Goal: Task Accomplishment & Management: Manage account settings

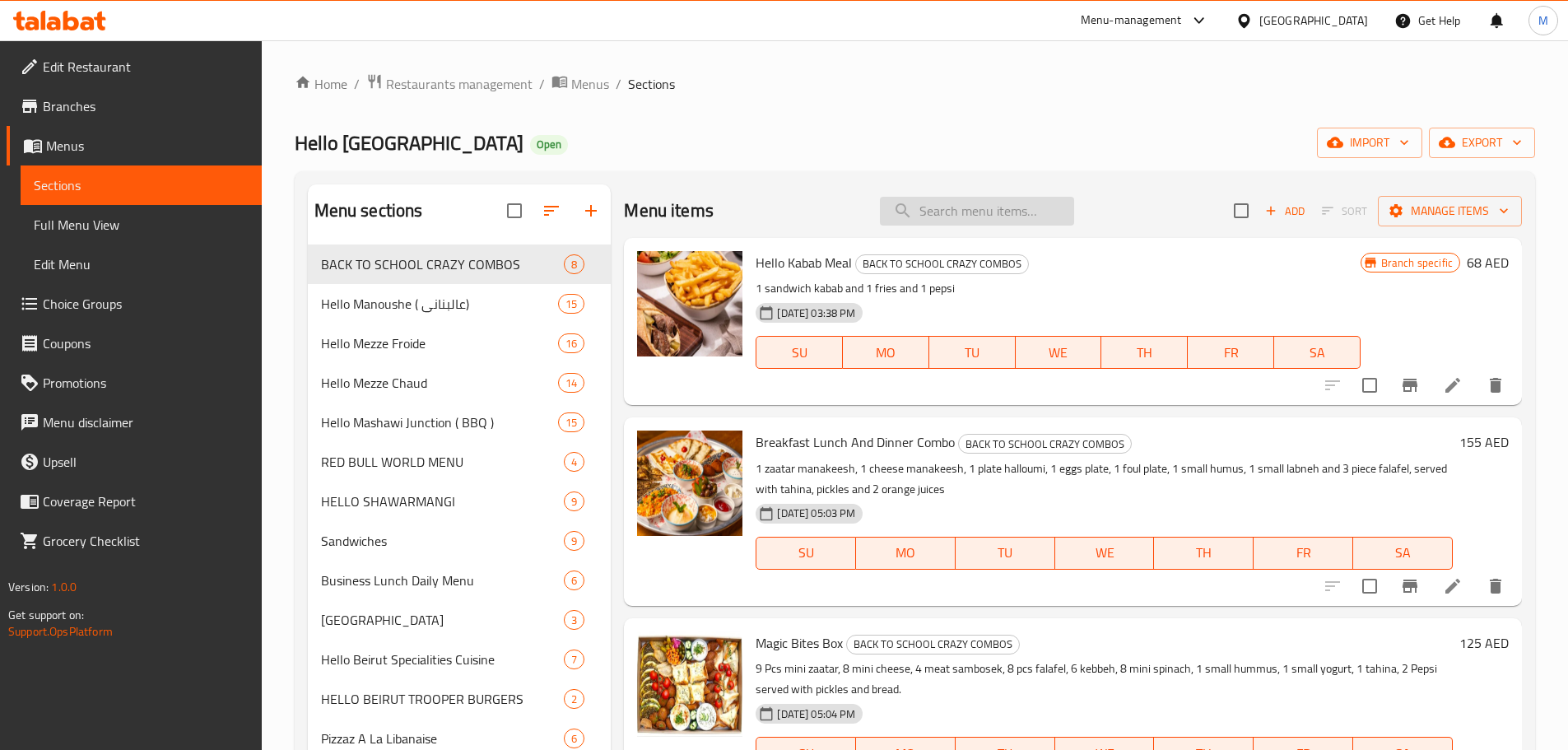
click at [982, 223] on input "search" at bounding box center [976, 211] width 195 height 28
paste input "Makdouss Eggplant"
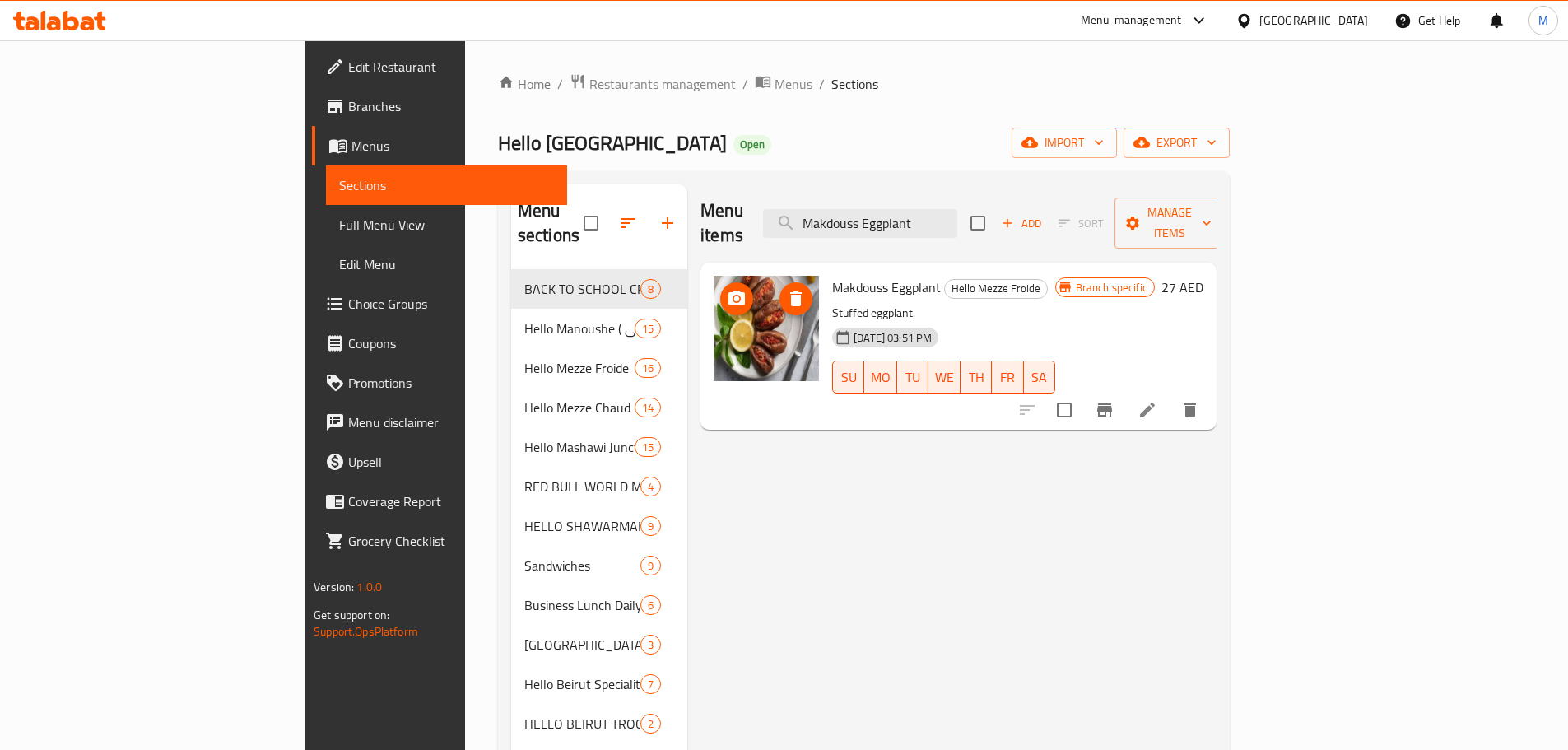
type input "Makdouss Eggplant"
drag, startPoint x: 681, startPoint y: 303, endPoint x: 1211, endPoint y: 300, distance: 530.0
click at [1062, 321] on div "31-08-2024 03:51 PM SU MO TU WE TH FR SA" at bounding box center [943, 365] width 236 height 89
click at [1170, 396] on li at bounding box center [1148, 410] width 46 height 29
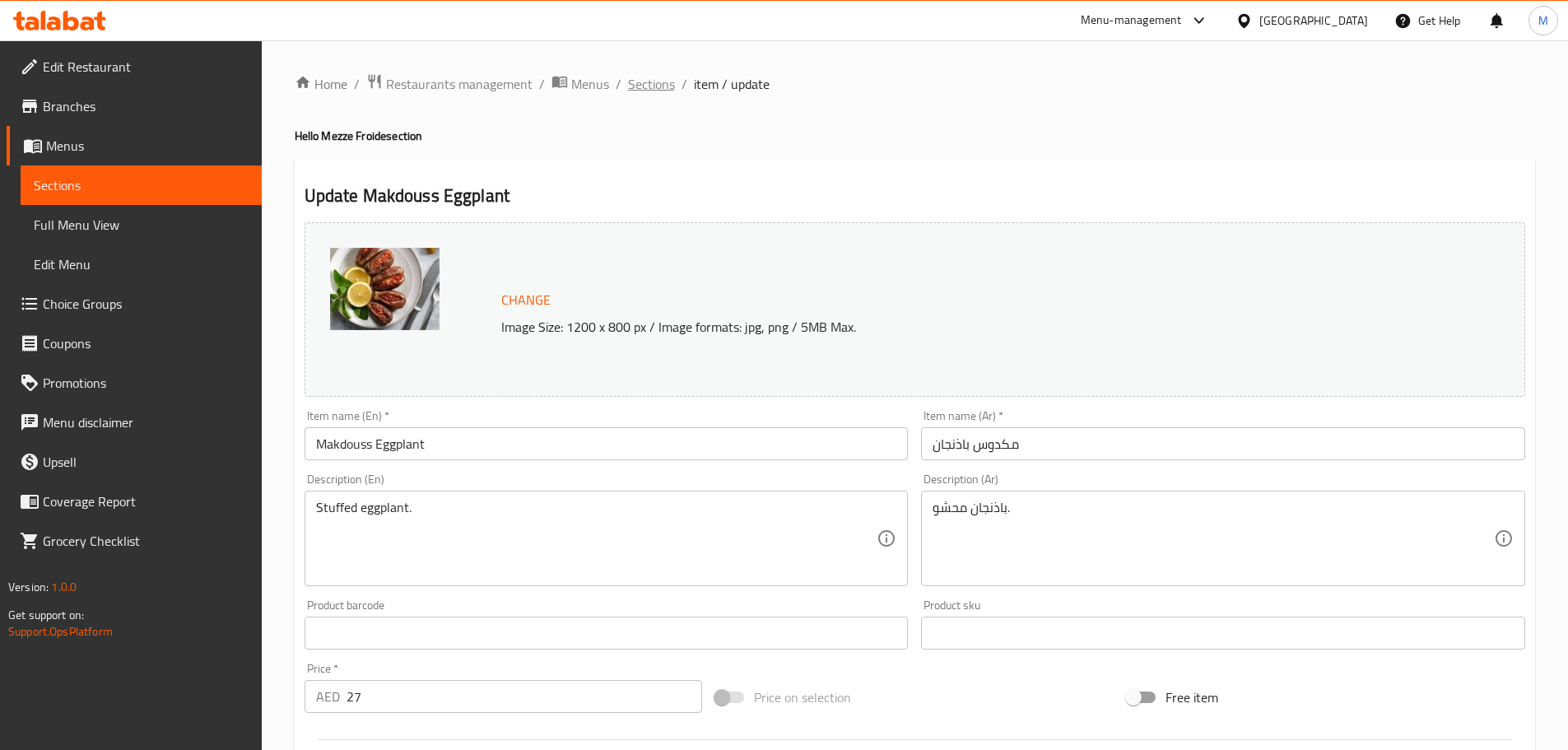
click at [660, 86] on span "Sections" at bounding box center [651, 84] width 47 height 20
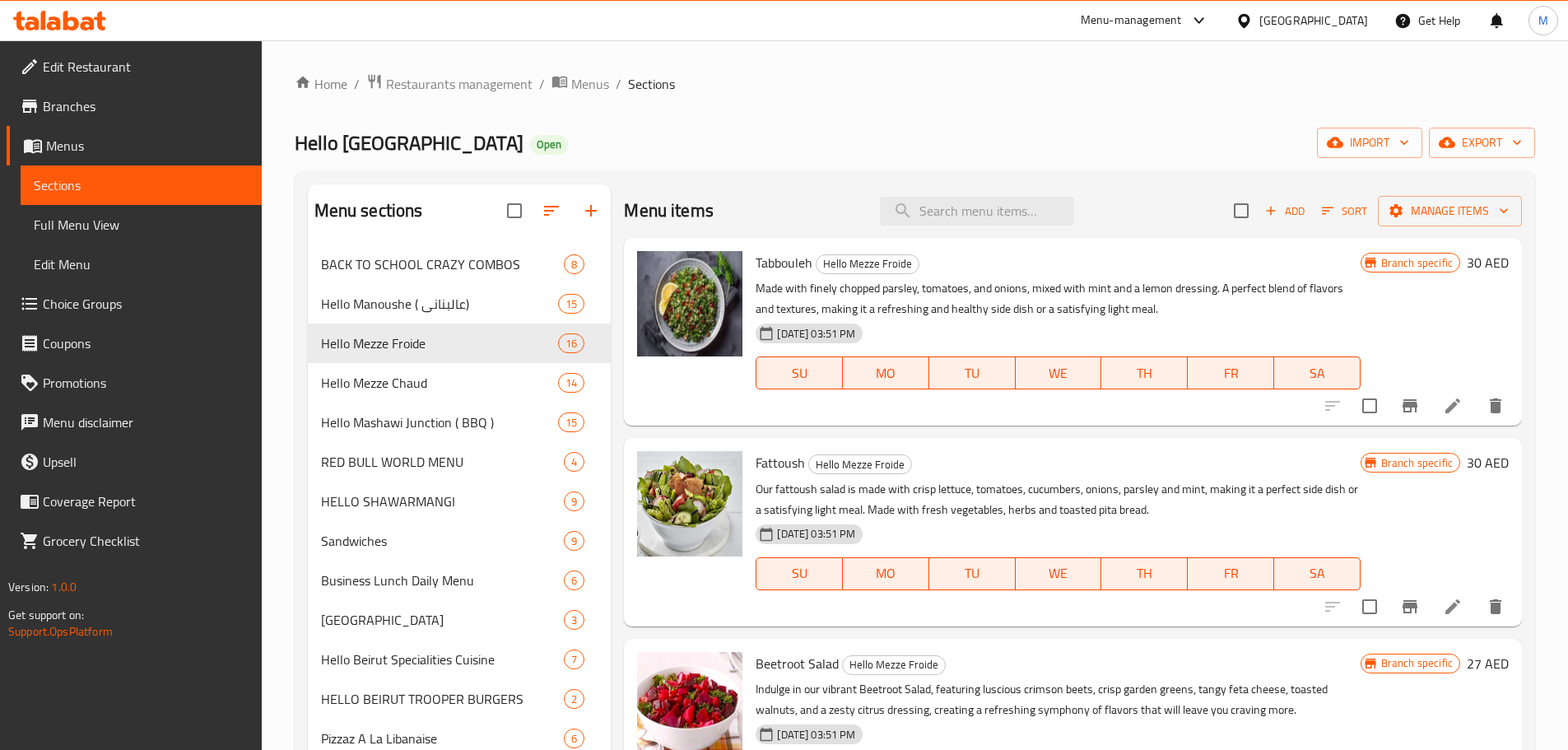
click at [961, 231] on div "Menu items Add Sort Manage items" at bounding box center [1072, 211] width 898 height 53
click at [966, 218] on input "search" at bounding box center [976, 211] width 195 height 28
paste input "Rocket With Feta Cheese"
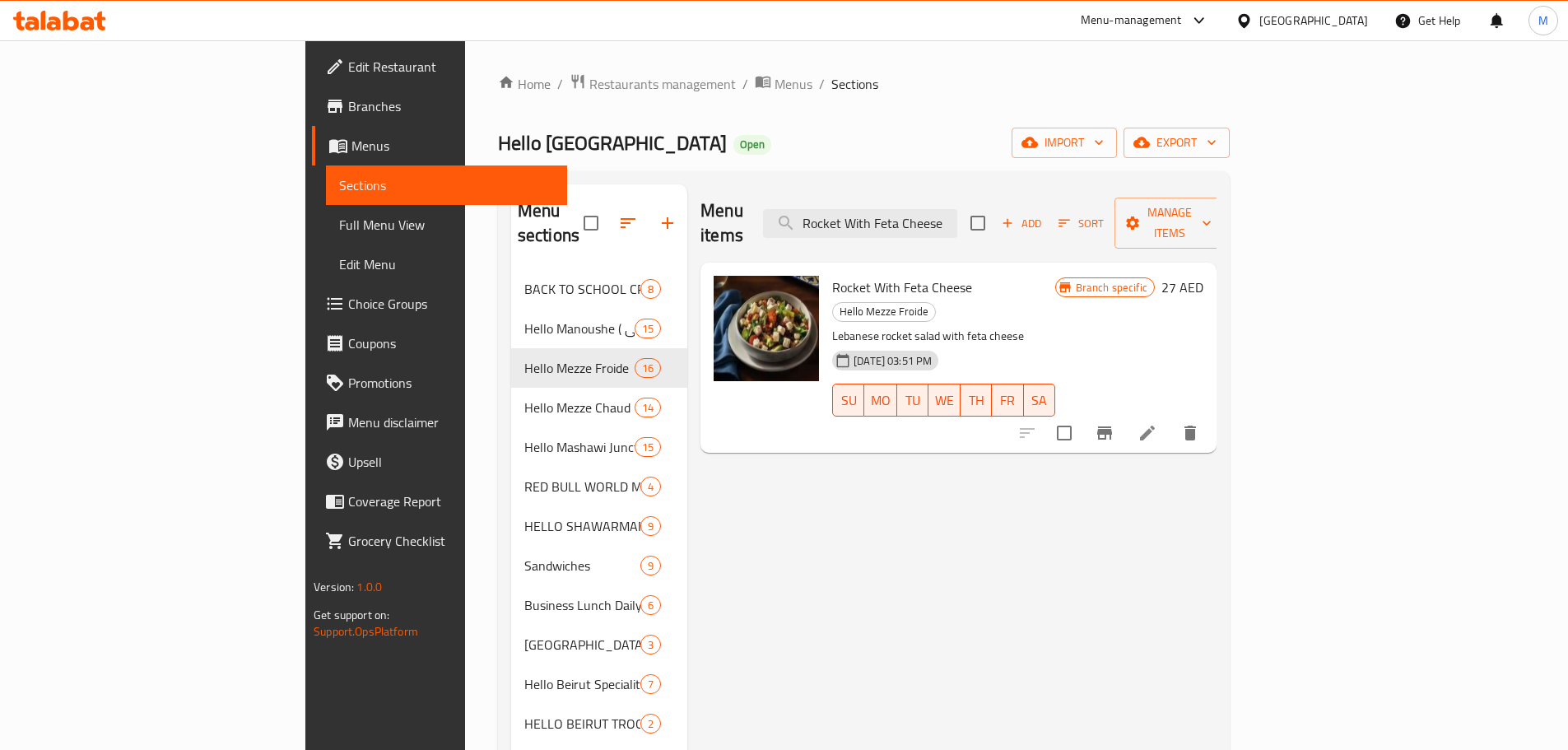
type input "Rocket With Feta Cheese"
click at [1158, 423] on icon at bounding box center [1147, 433] width 20 height 20
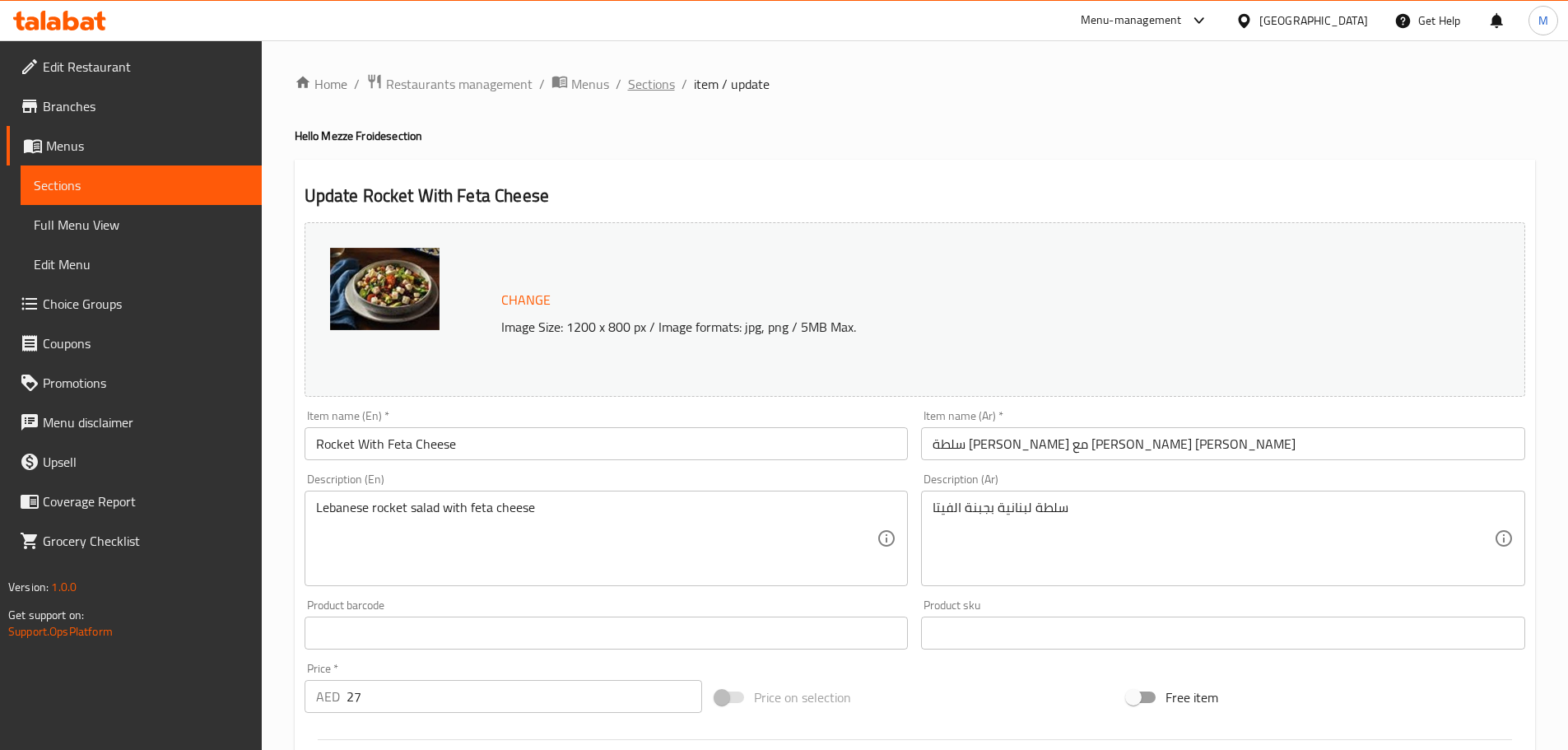
click at [659, 82] on span "Sections" at bounding box center [651, 84] width 47 height 20
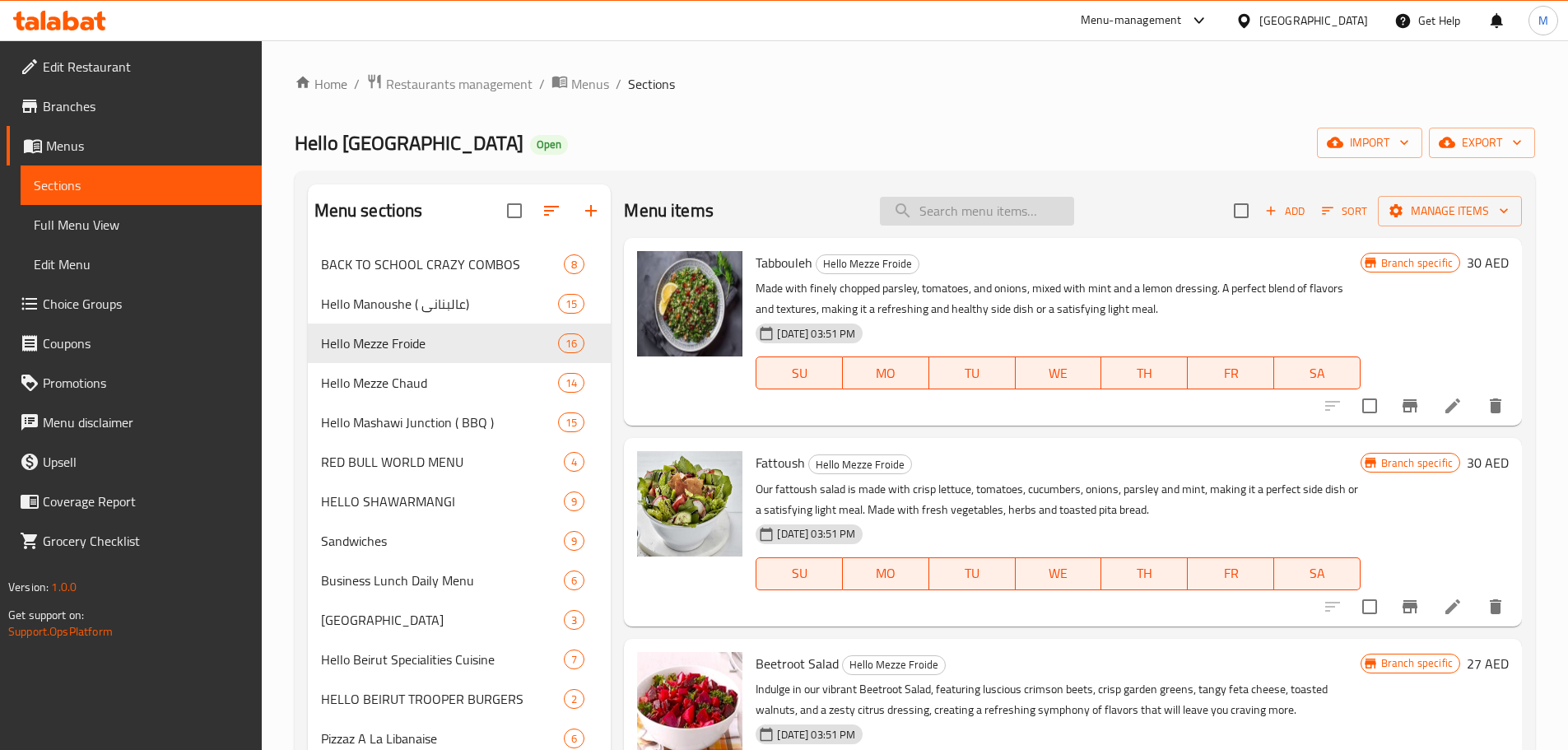
click at [940, 207] on input "search" at bounding box center [976, 211] width 195 height 28
paste input "The Fajita Lolita Meal"
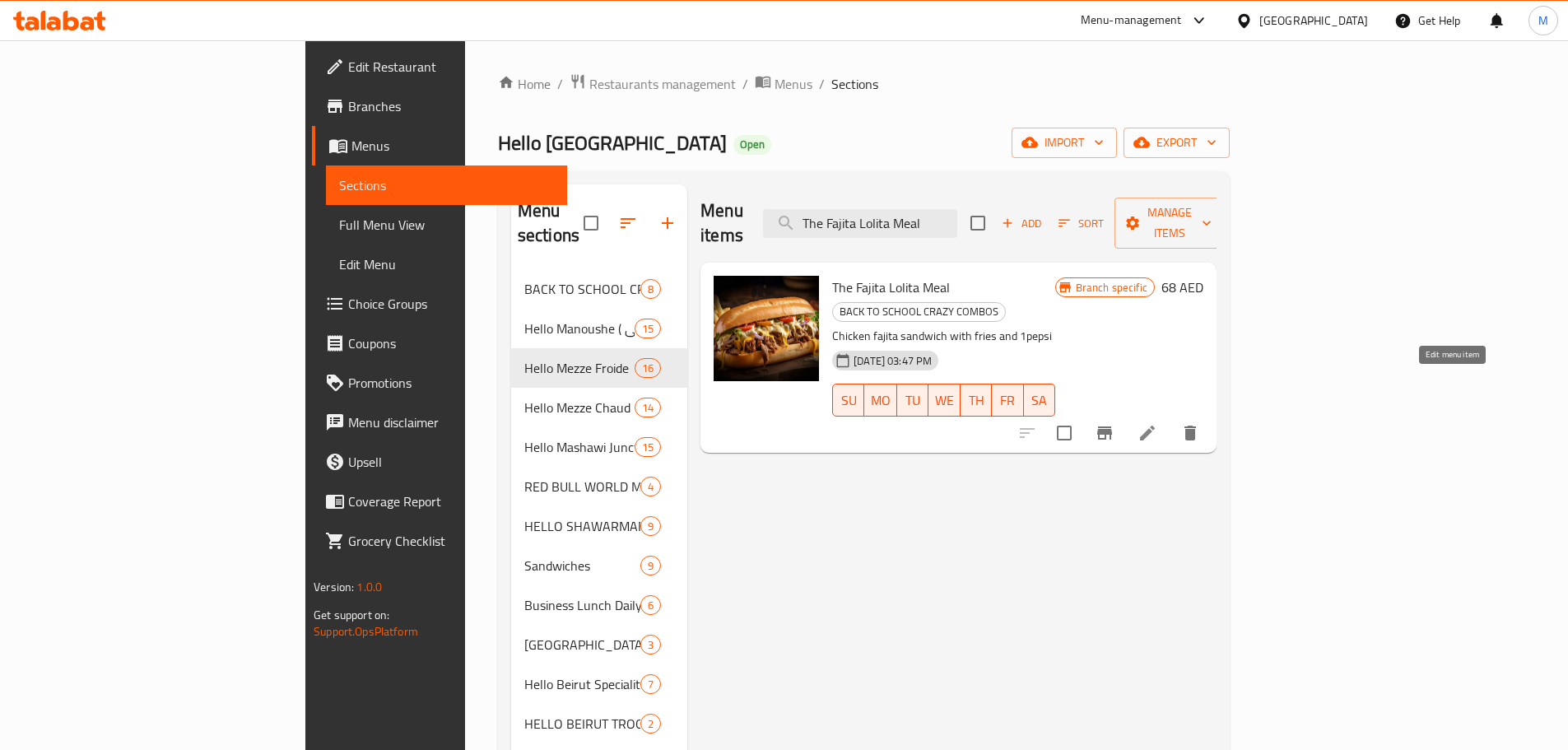
type input "The Fajita Lolita Meal"
click at [1158, 423] on icon at bounding box center [1147, 433] width 20 height 20
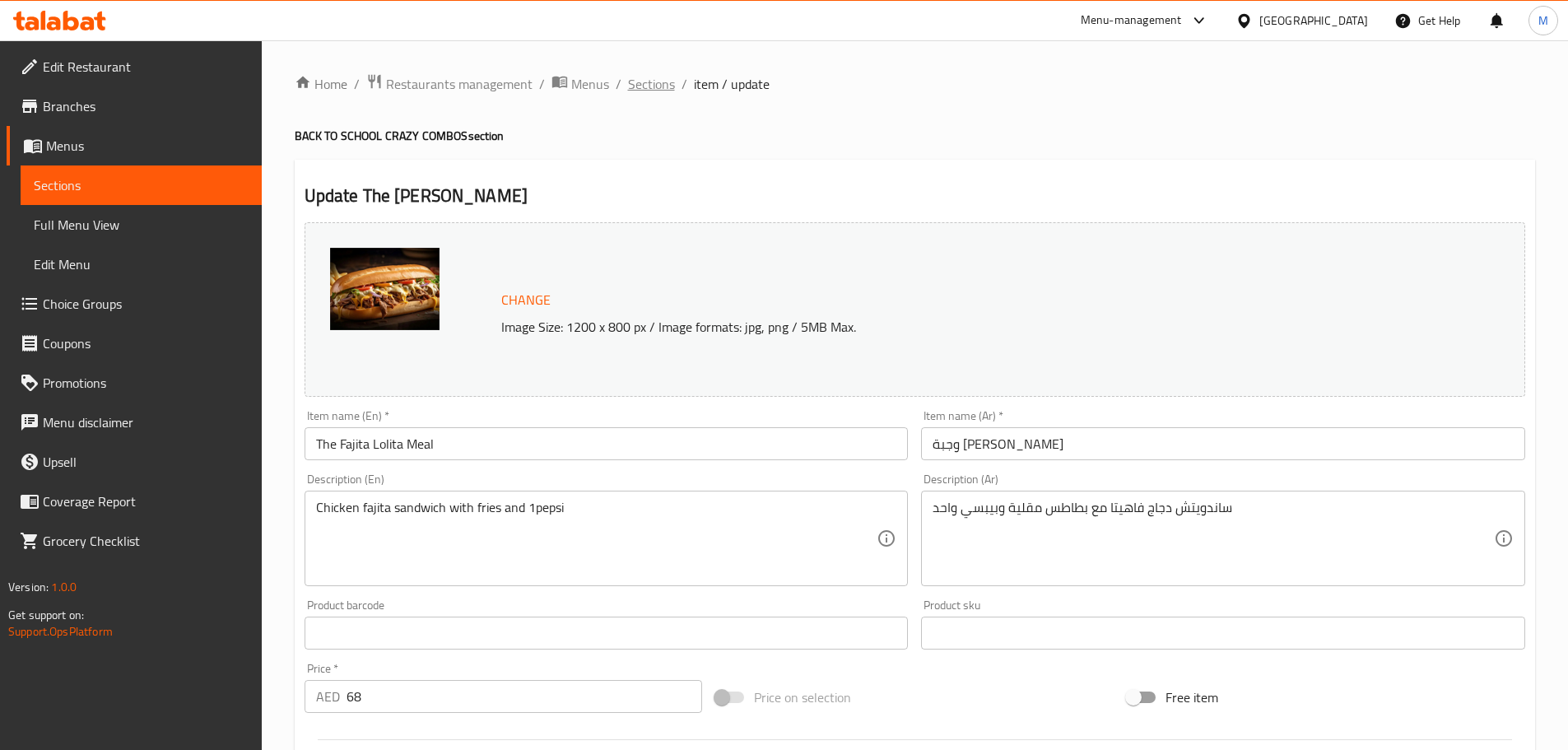
click at [660, 92] on span "Sections" at bounding box center [651, 84] width 47 height 20
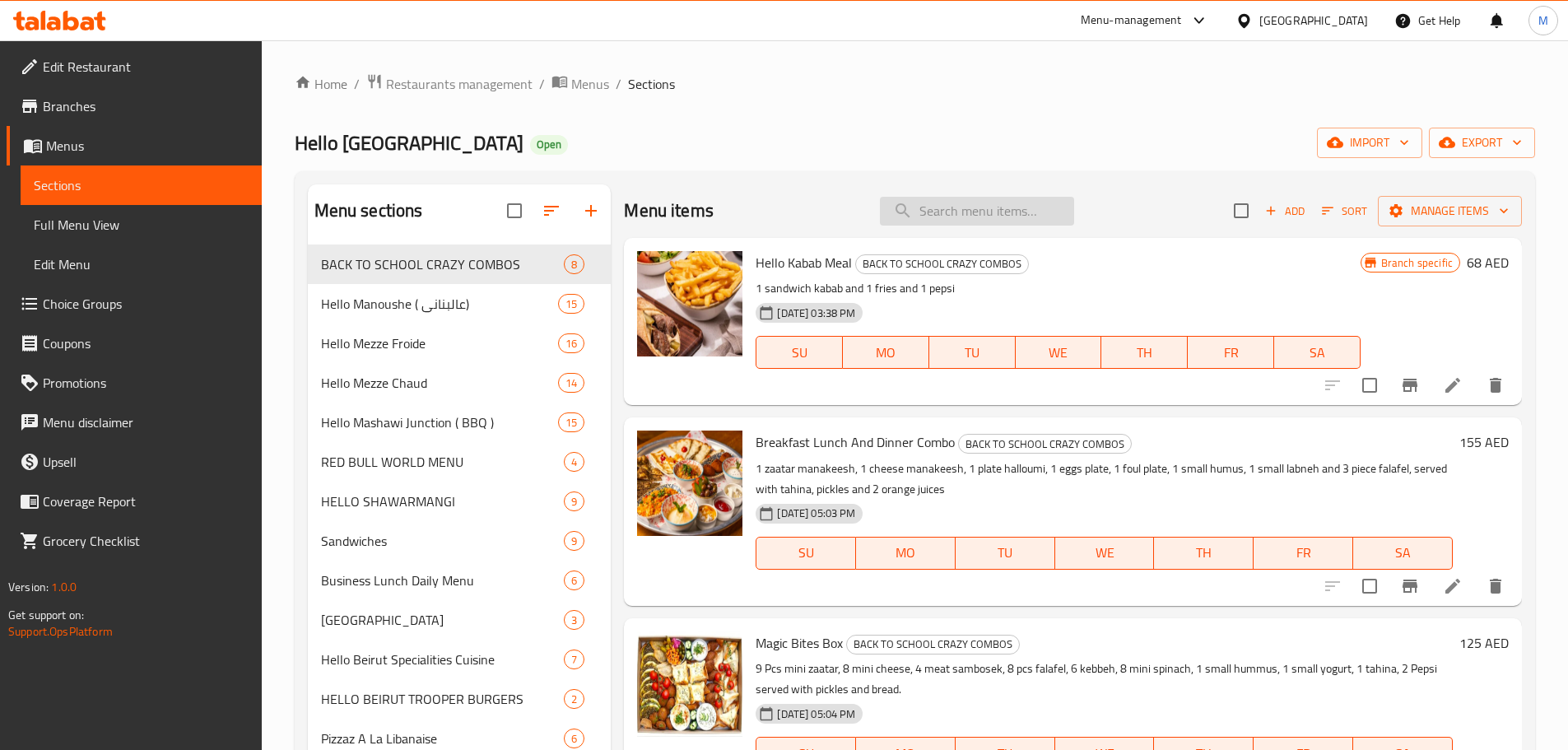
click at [917, 217] on input "search" at bounding box center [976, 211] width 195 height 28
paste input "Water Cress Salad"
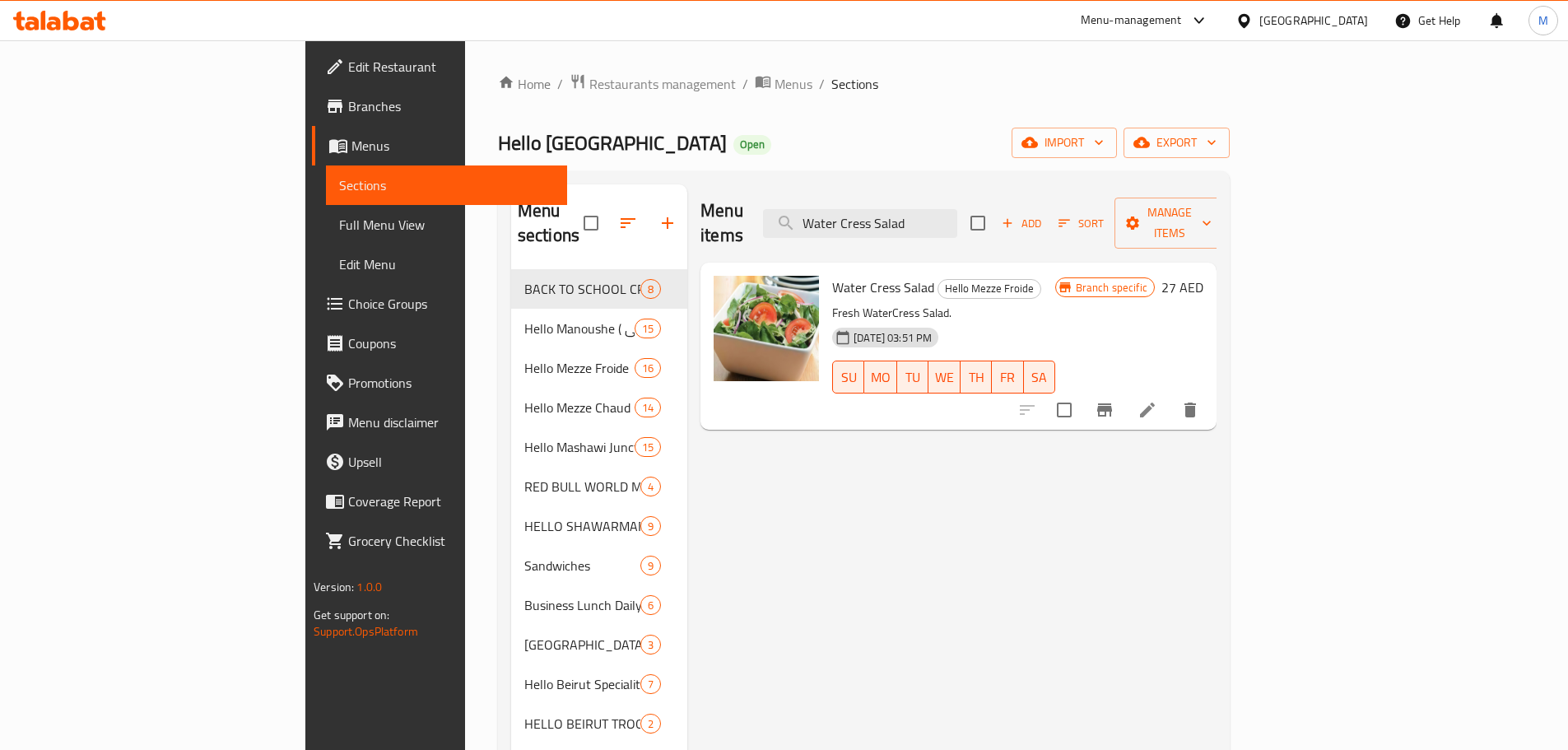
type input "Water Cress Salad"
click at [1155, 403] on icon at bounding box center [1147, 410] width 15 height 15
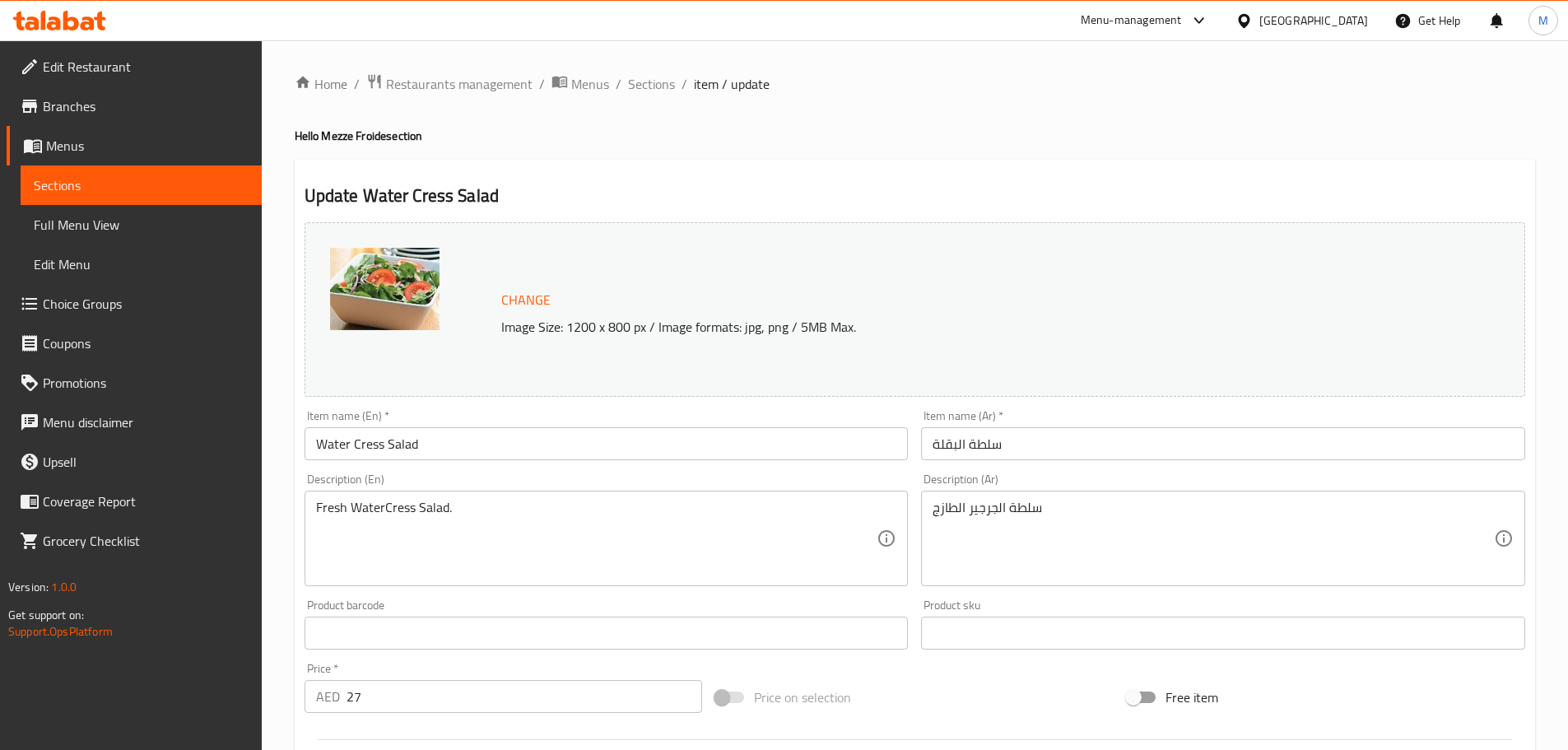
drag, startPoint x: 148, startPoint y: 226, endPoint x: 1010, endPoint y: 58, distance: 878.2
click at [148, 226] on span "Full Menu View" at bounding box center [141, 225] width 215 height 20
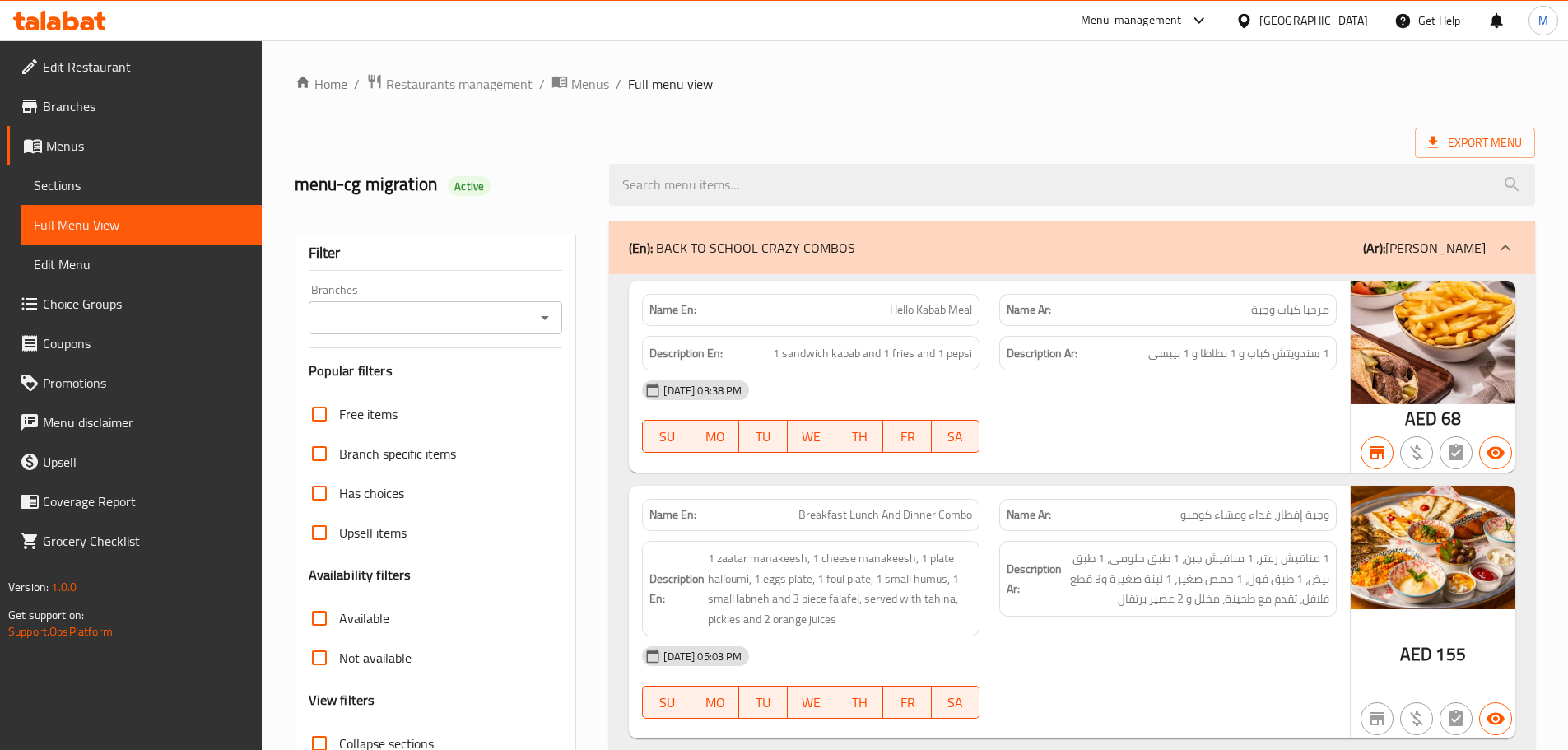
click at [1032, 411] on div "22-03-2025 03:38 PM SU MO TU WE TH FR SA" at bounding box center [990, 417] width 714 height 92
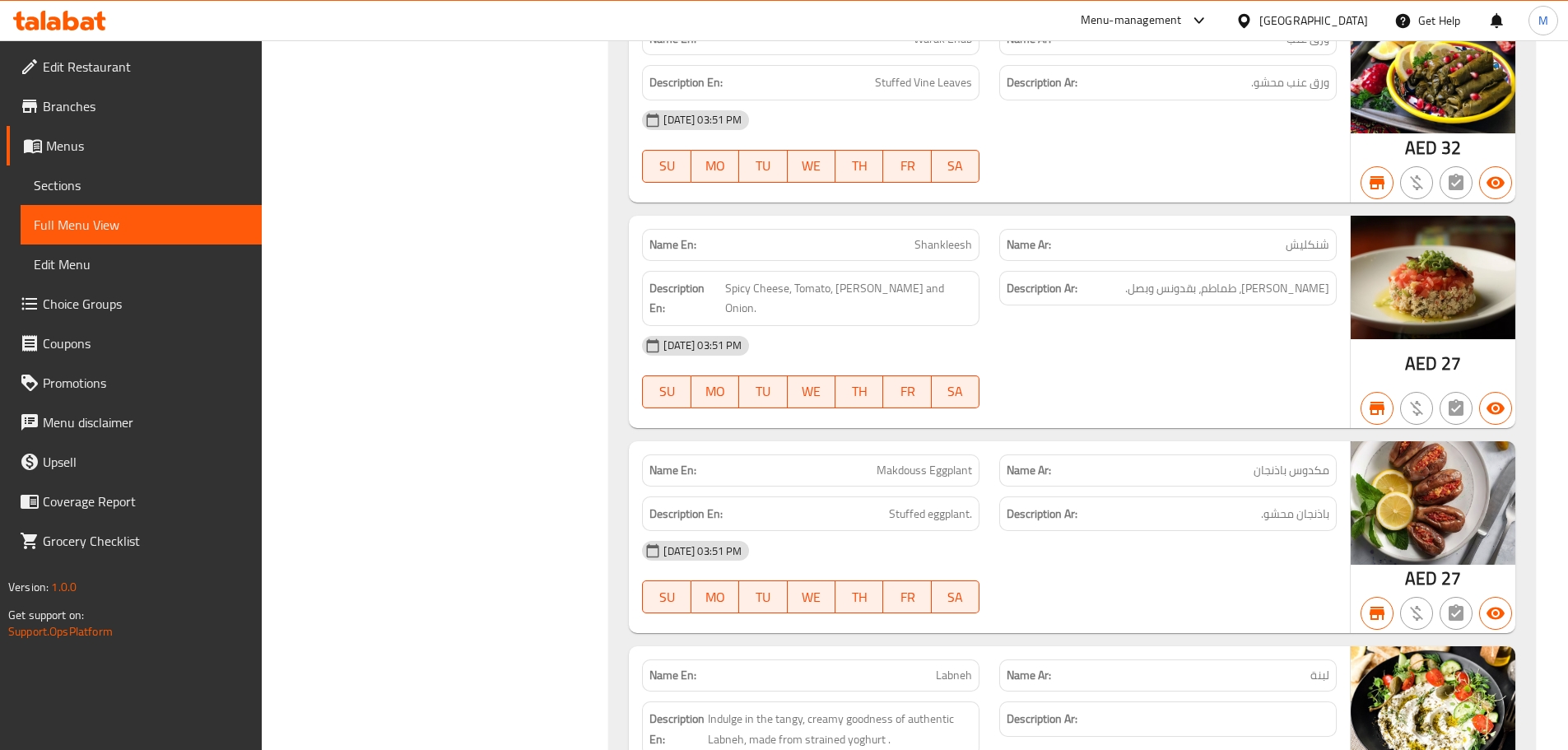
click at [819, 497] on div "Description En: Stuffed eggplant." at bounding box center [811, 515] width 338 height 36
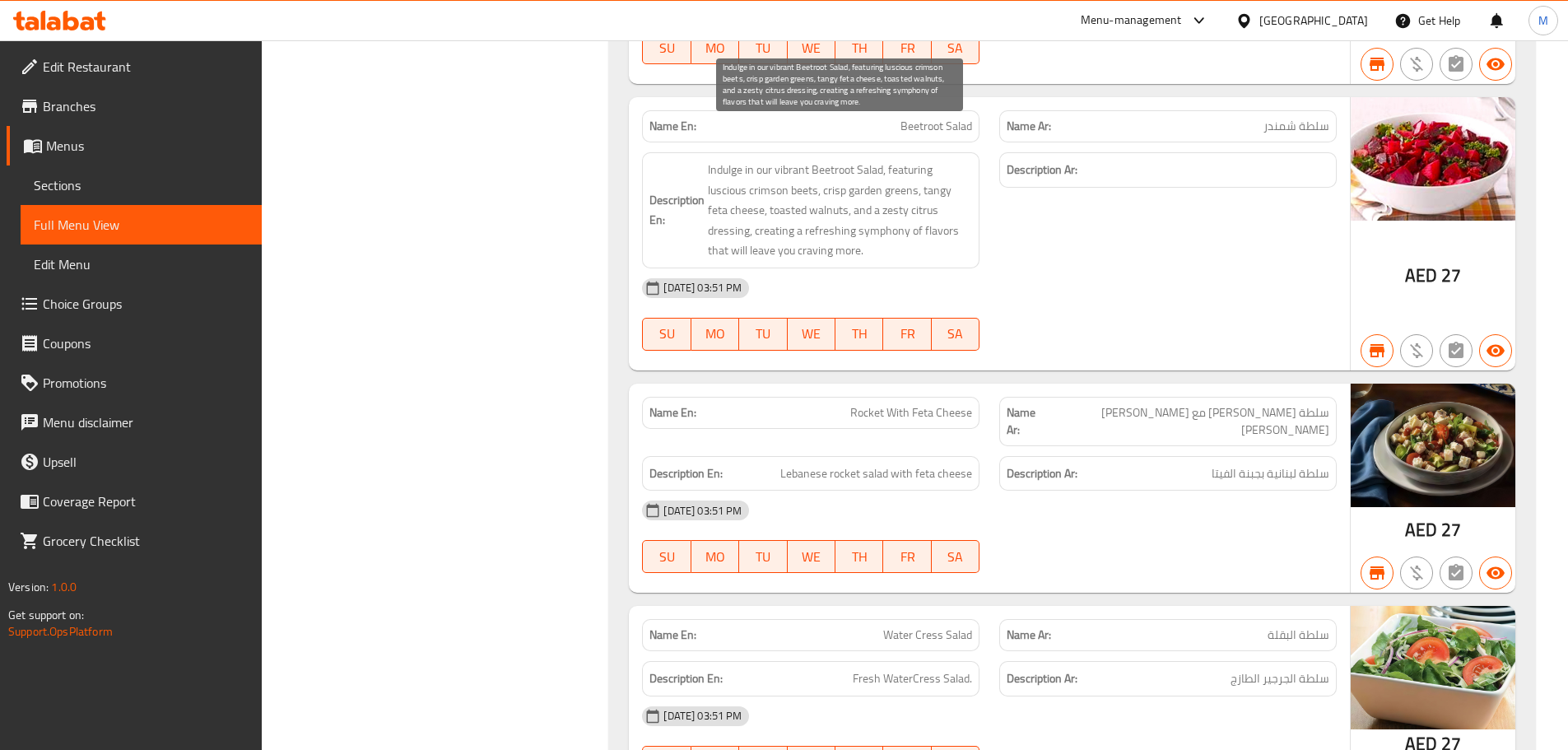
click at [856, 168] on span "Indulge in our vibrant Beetroot Salad, featuring luscious crimson beets, crisp …" at bounding box center [840, 211] width 264 height 101
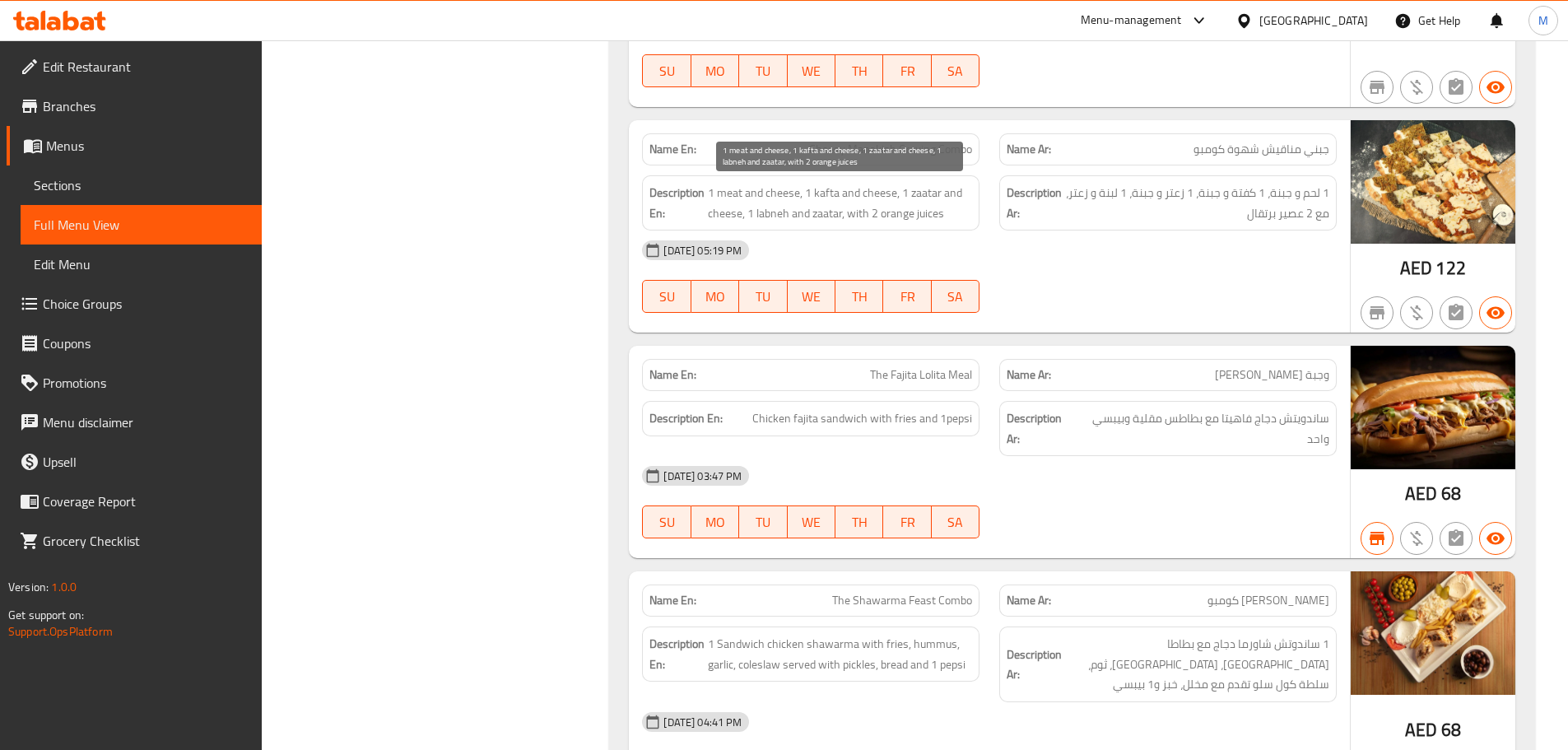
click at [839, 207] on span "1 meat and cheese, 1 kafta and cheese, 1 zaatar and cheese, 1 labneh and zaatar…" at bounding box center [840, 203] width 264 height 40
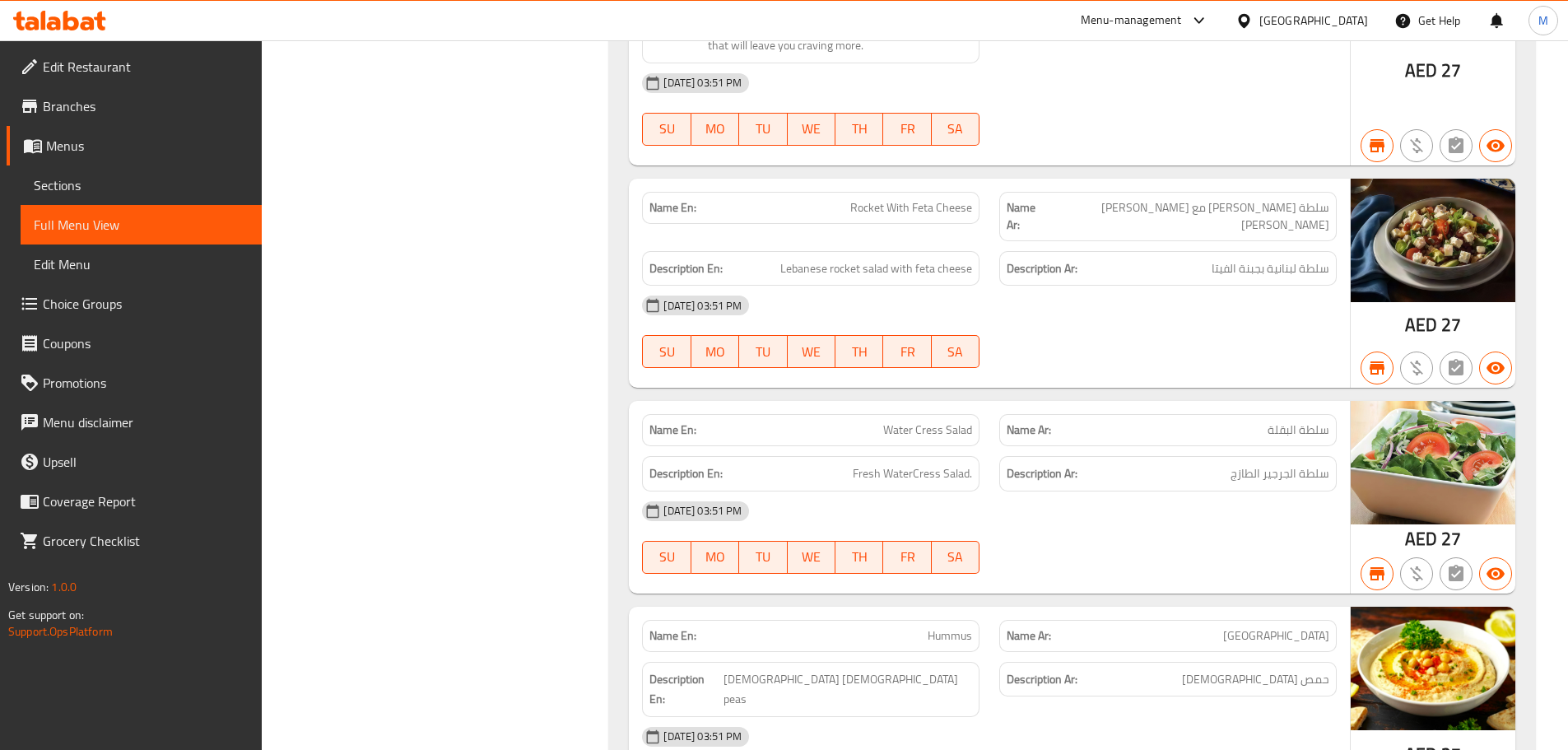
click at [851, 331] on div "Name En: Rocket With Feta Cheese Name Ar: سلطة جرجير مع جبنة فيتا Description E…" at bounding box center [990, 283] width 721 height 210
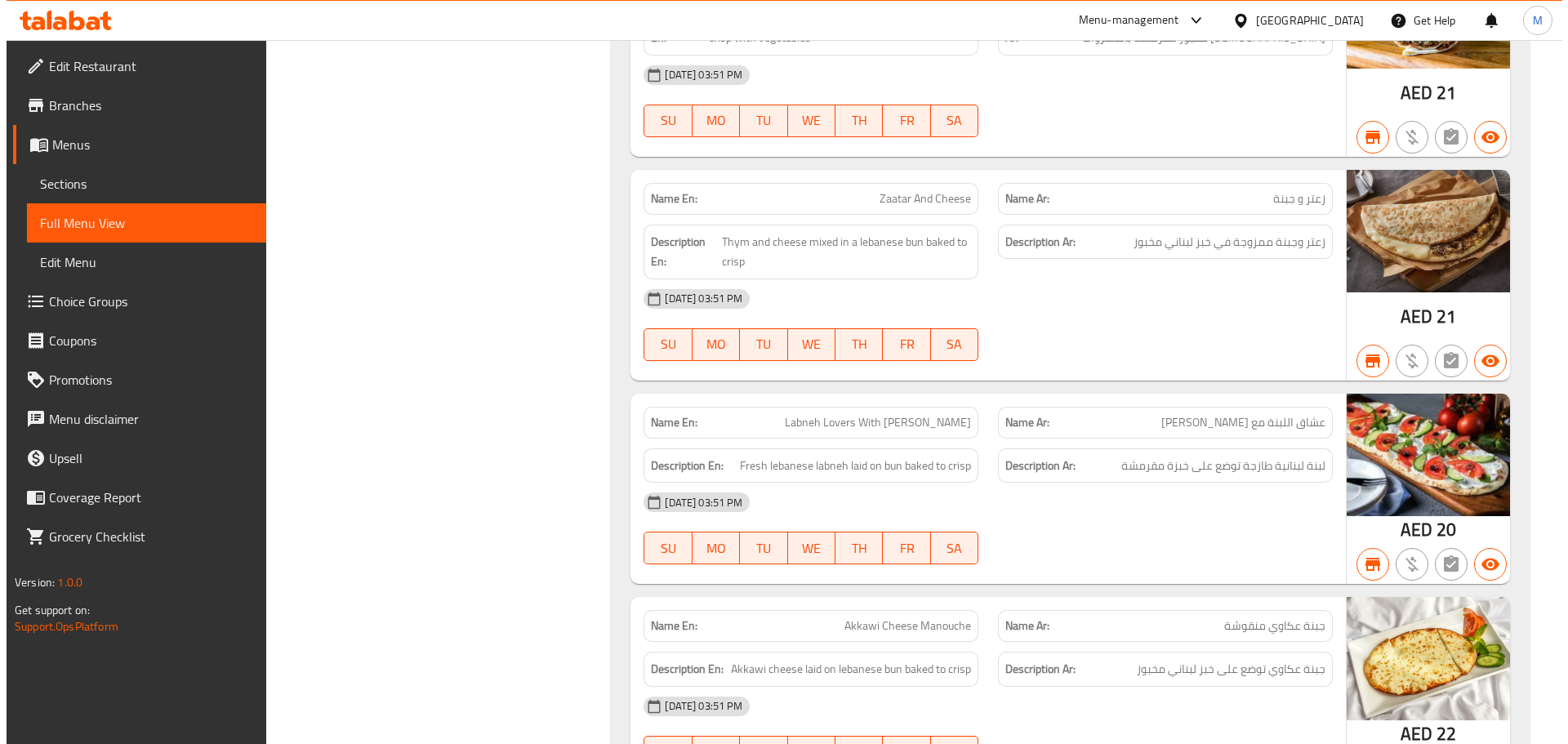
scroll to position [0, 0]
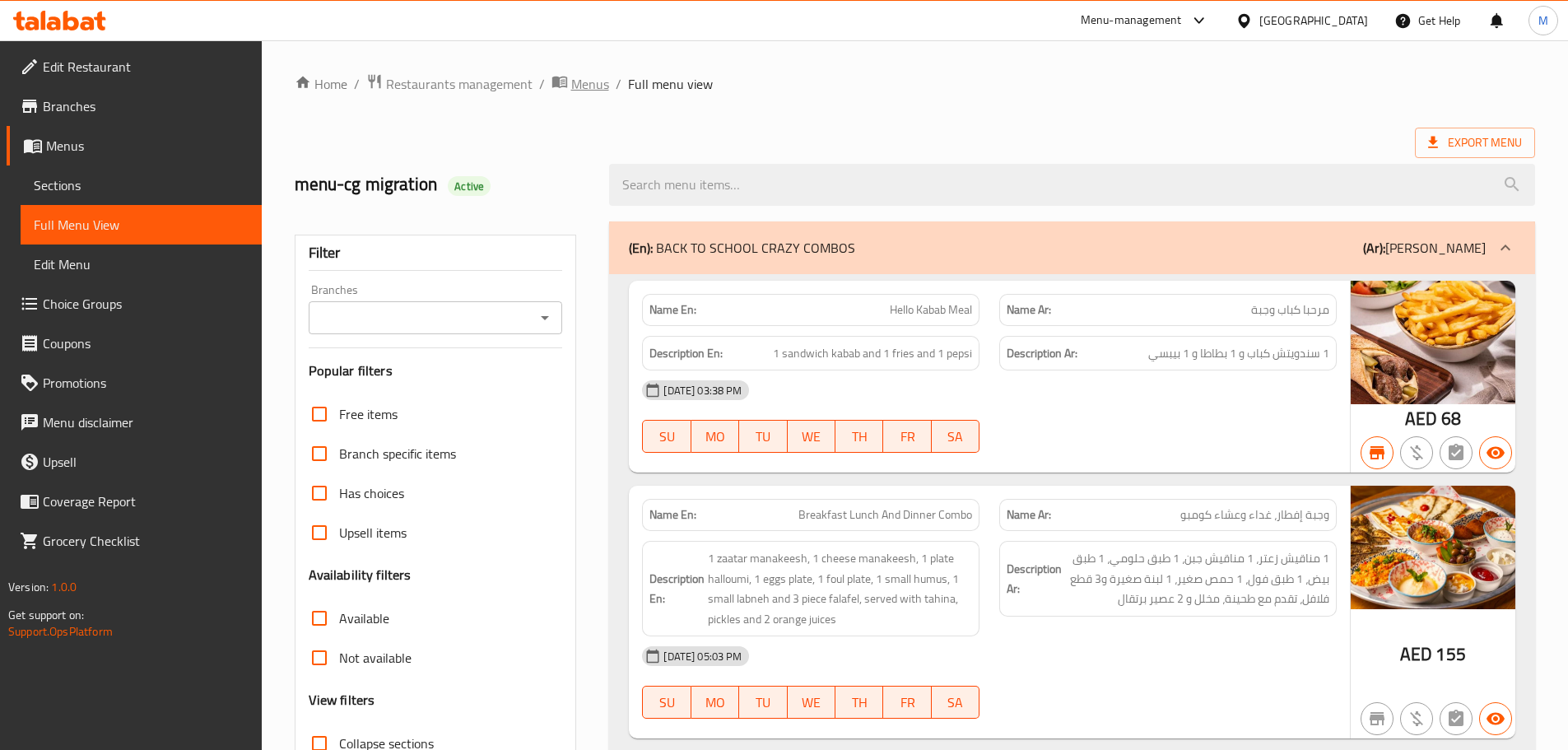
click at [594, 81] on span "Menus" at bounding box center [590, 84] width 38 height 20
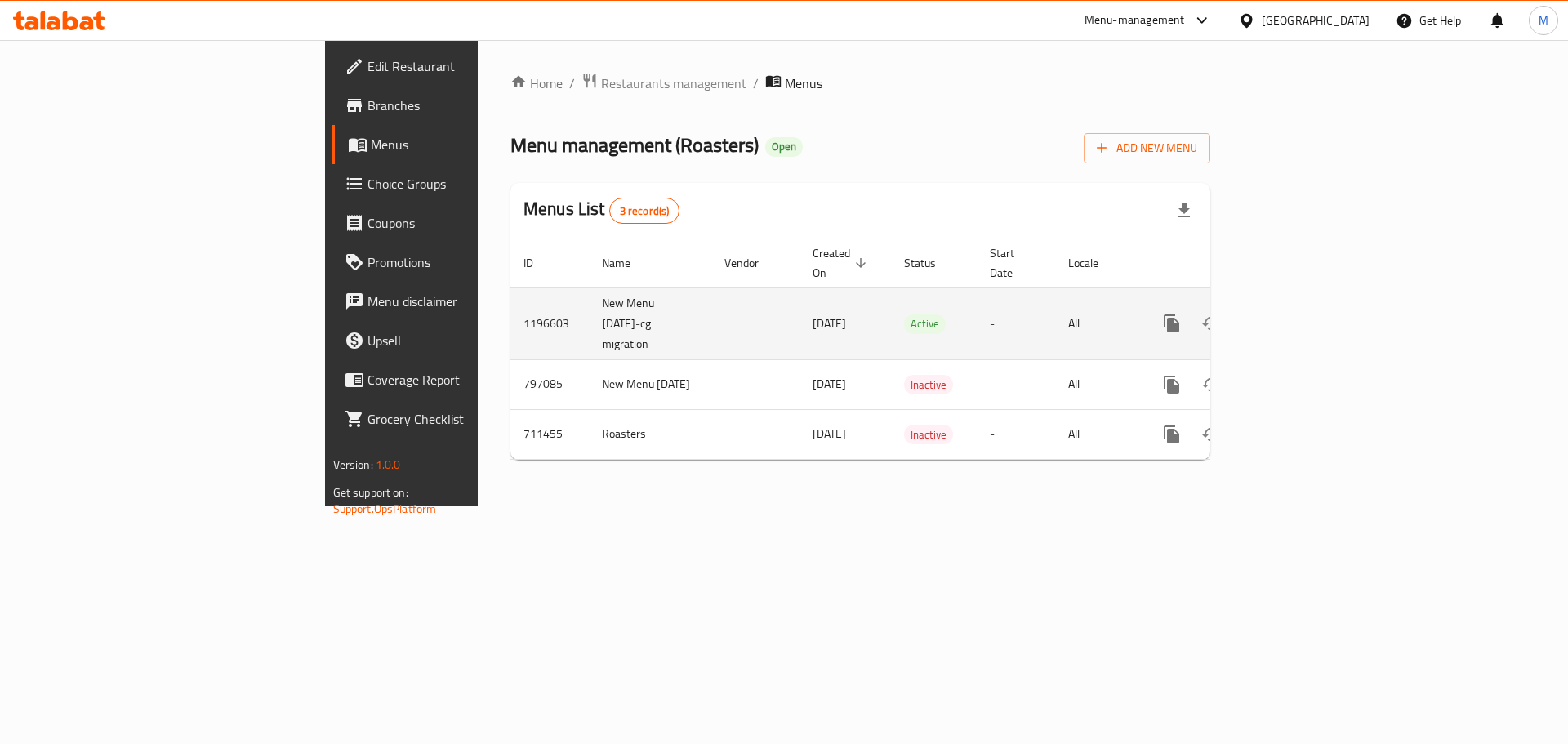
click at [1299, 314] on icon "enhanced table" at bounding box center [1289, 324] width 19 height 19
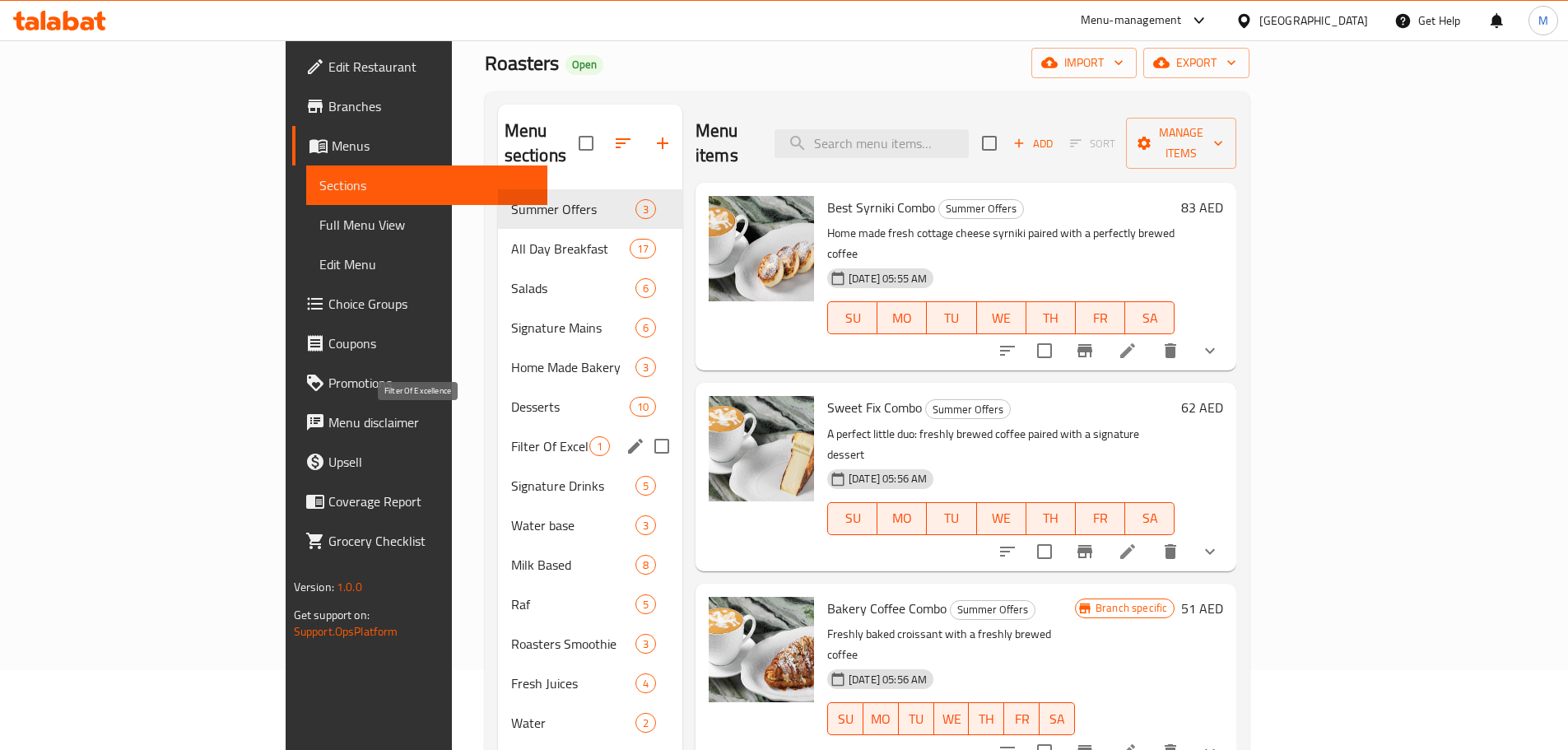
scroll to position [66, 0]
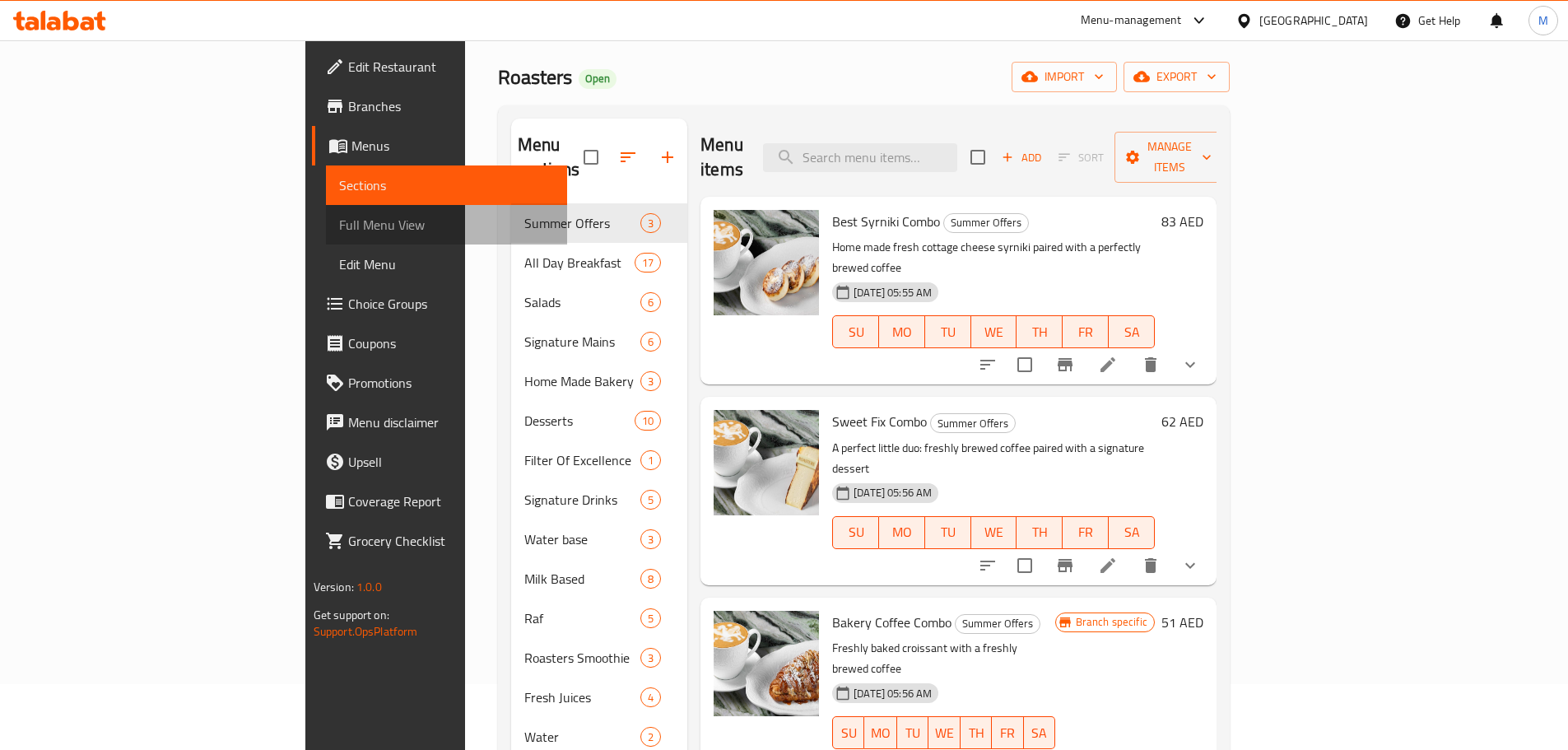
click at [339, 229] on span "Full Menu View" at bounding box center [447, 225] width 215 height 20
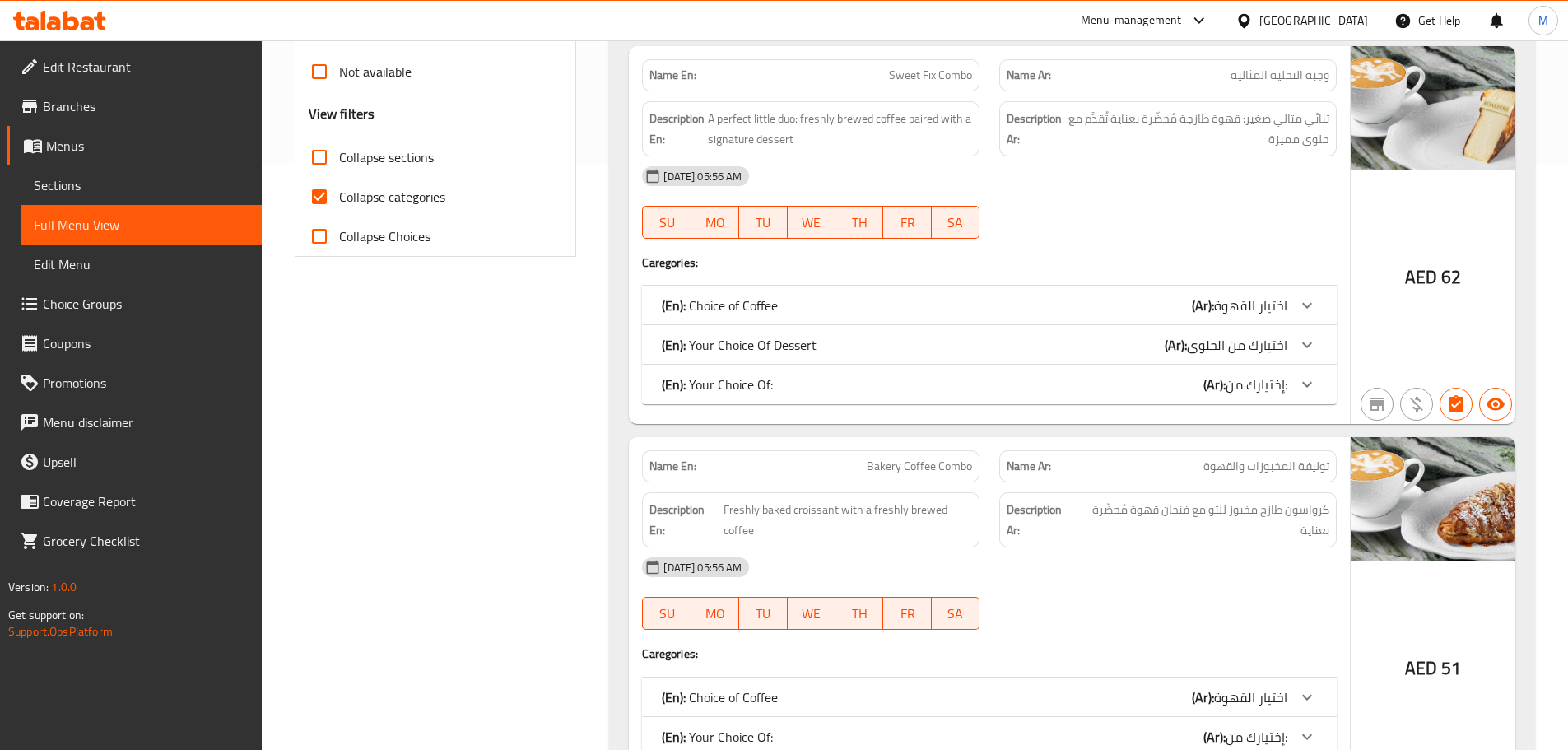
scroll to position [560, 0]
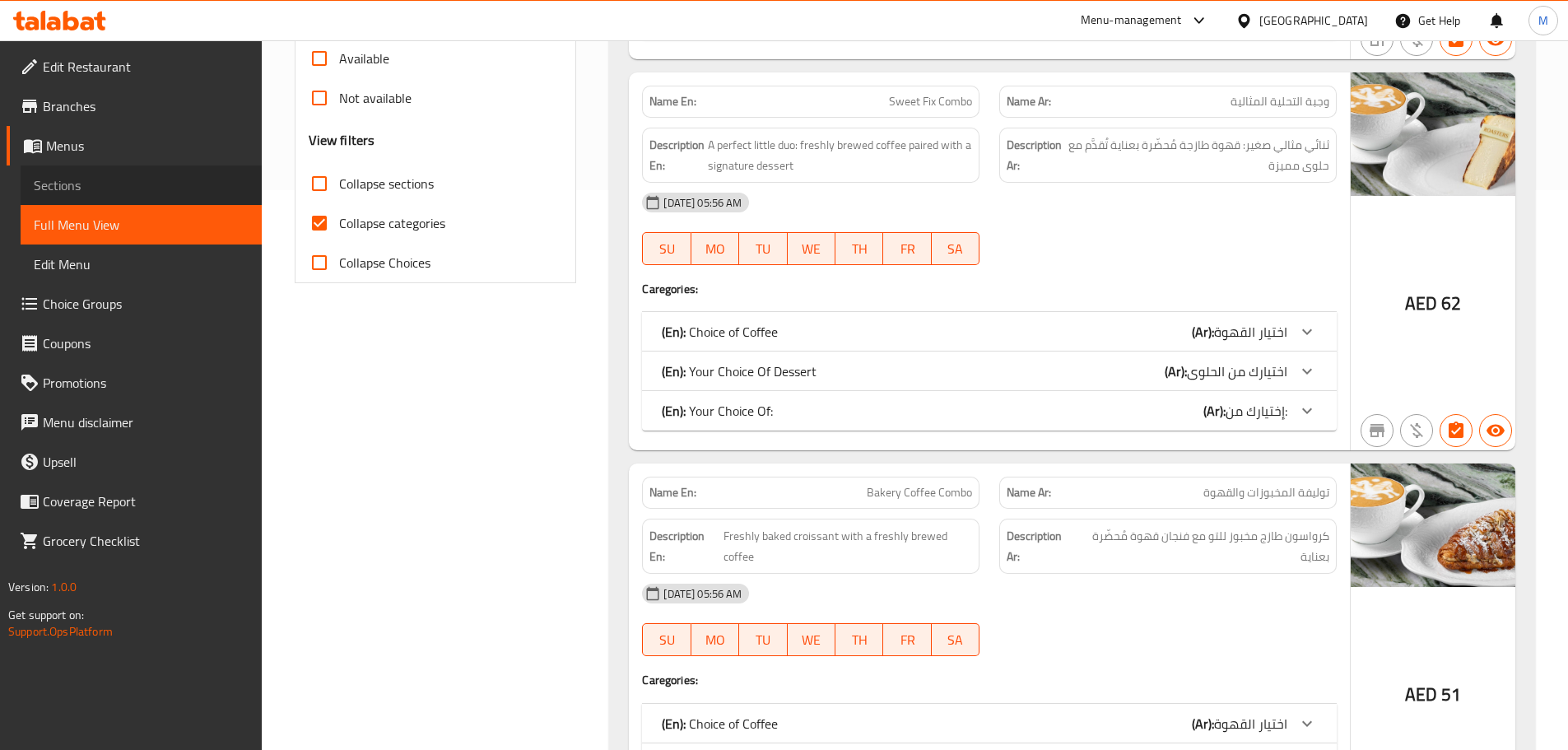
click at [71, 195] on span "Sections" at bounding box center [141, 185] width 215 height 20
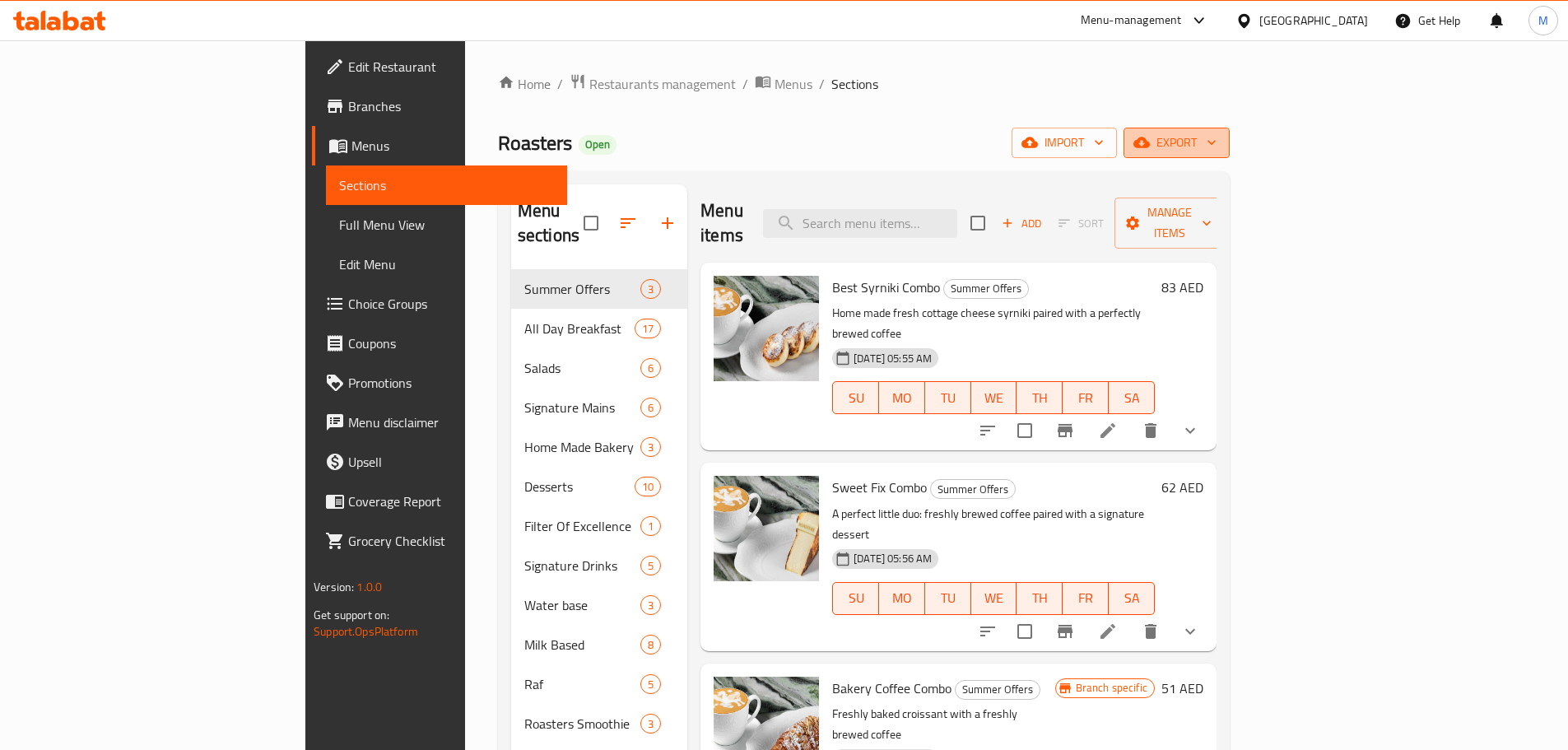
click at [1220, 144] on icon "button" at bounding box center [1211, 142] width 17 height 17
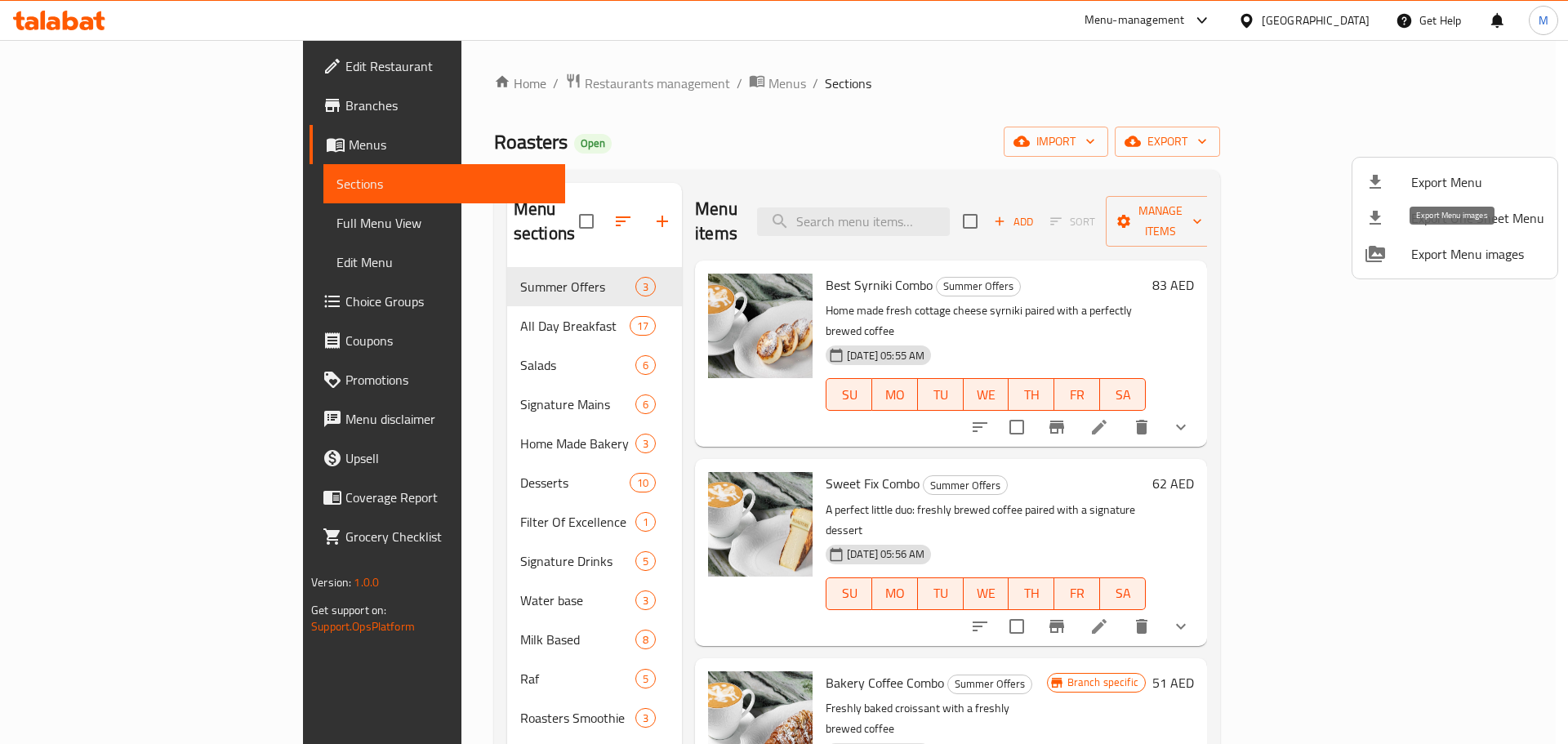
click at [1413, 262] on span "Export Menu images" at bounding box center [1477, 254] width 133 height 19
click at [583, 93] on div at bounding box center [784, 372] width 1568 height 744
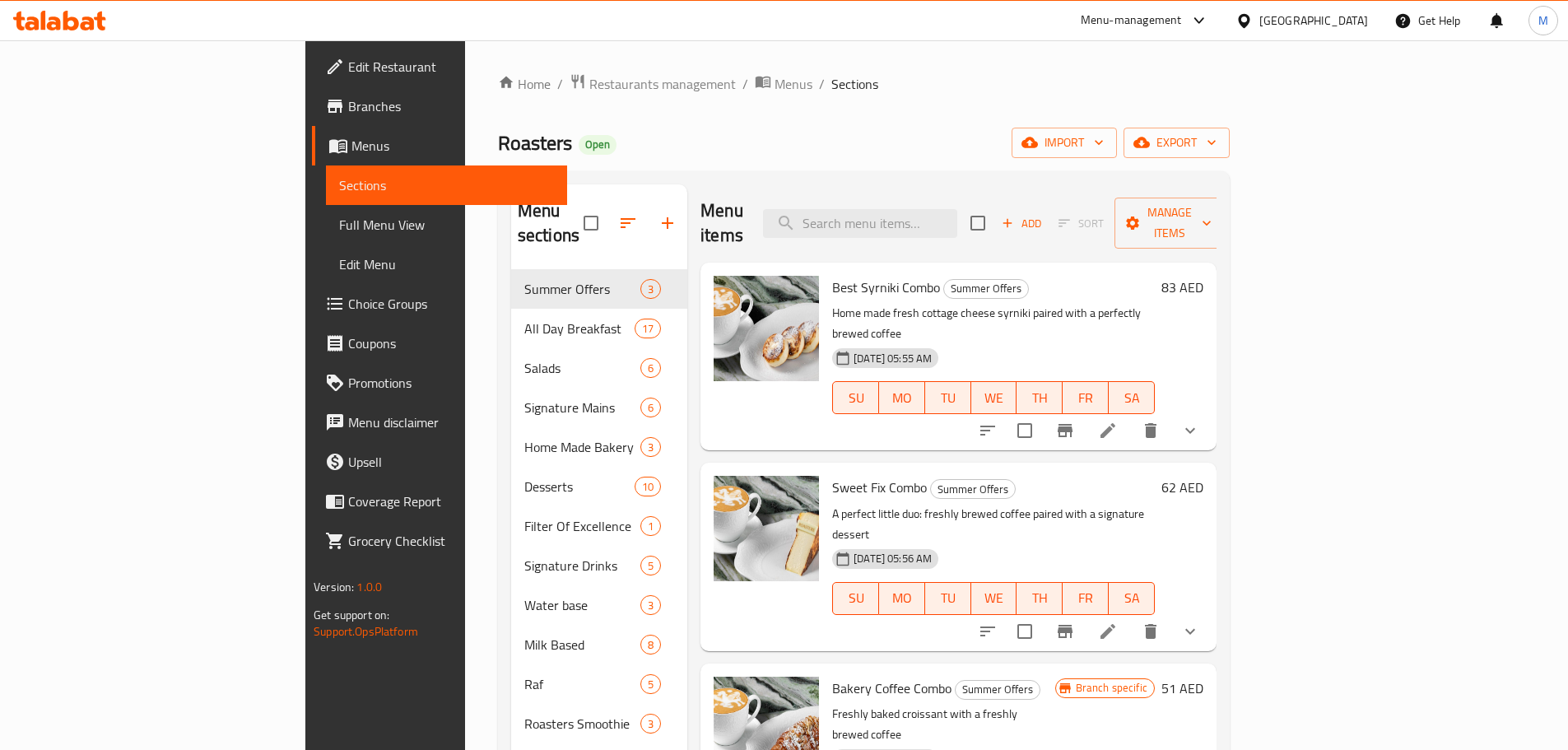
drag, startPoint x: 590, startPoint y: 85, endPoint x: 623, endPoint y: 108, distance: 40.2
click at [775, 85] on span "Menus" at bounding box center [793, 84] width 38 height 20
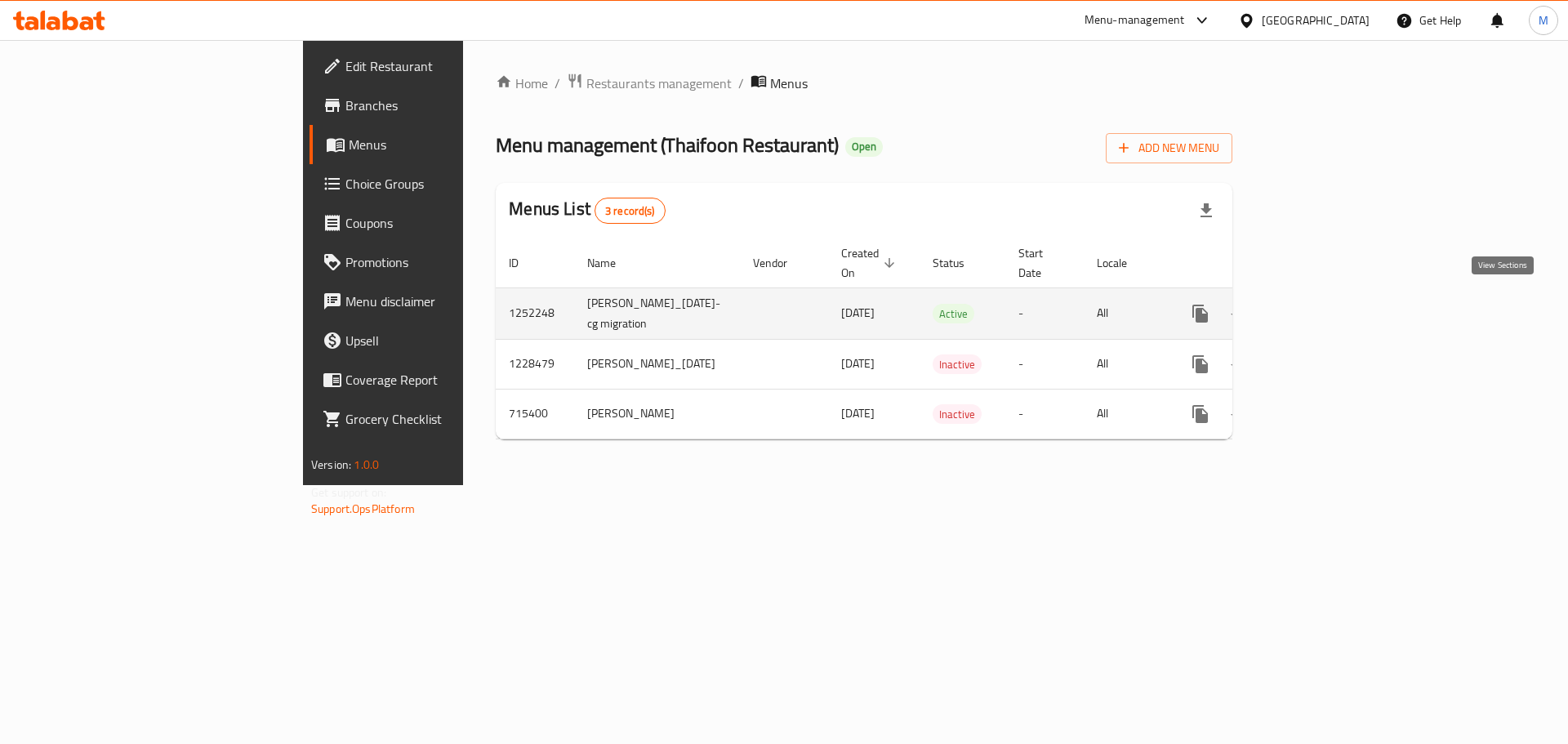
click at [1326, 309] on icon "enhanced table" at bounding box center [1318, 313] width 15 height 15
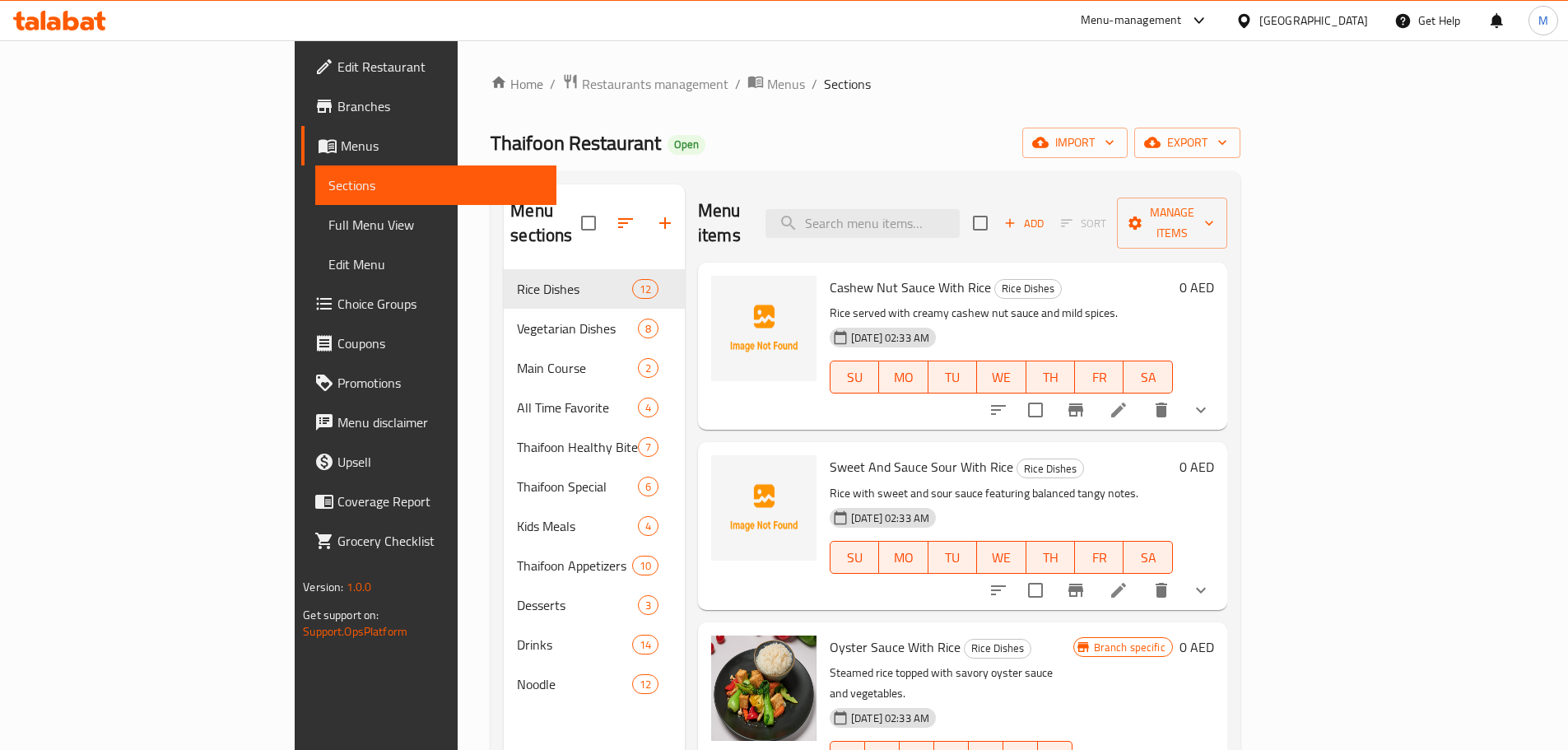
click at [329, 219] on span "Full Menu View" at bounding box center [436, 225] width 215 height 20
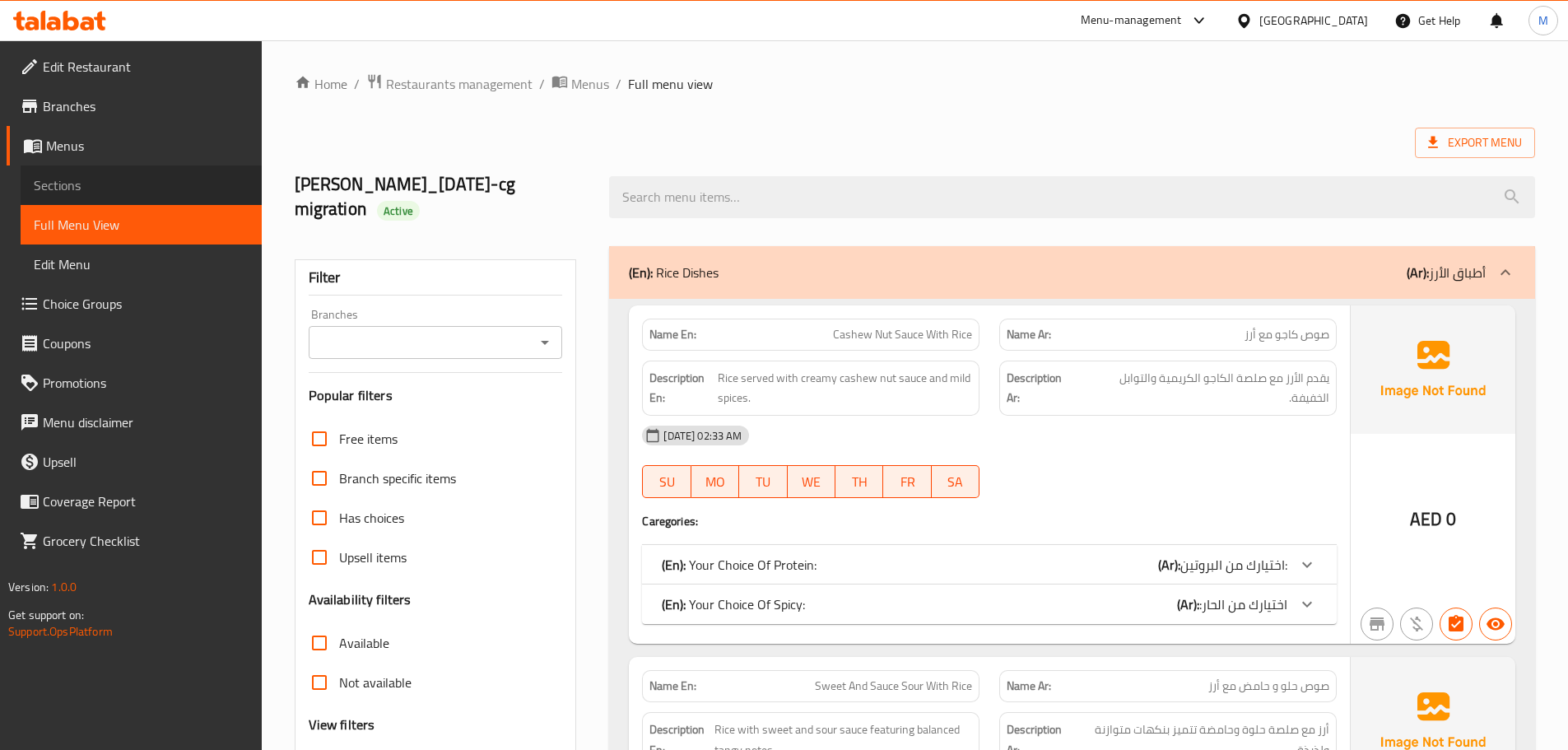
click at [135, 194] on span "Sections" at bounding box center [141, 185] width 215 height 20
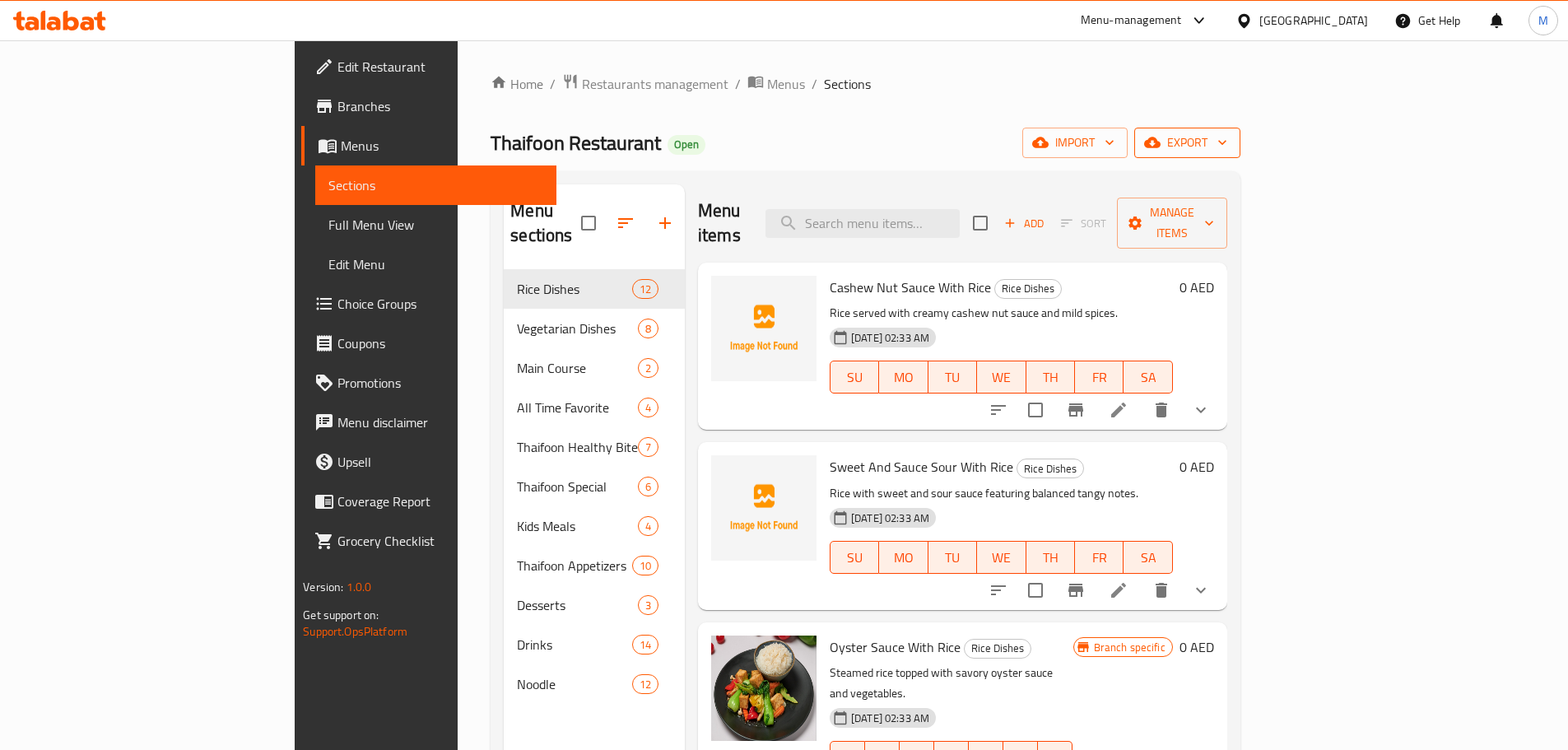
click at [1227, 142] on span "export" at bounding box center [1187, 142] width 80 height 20
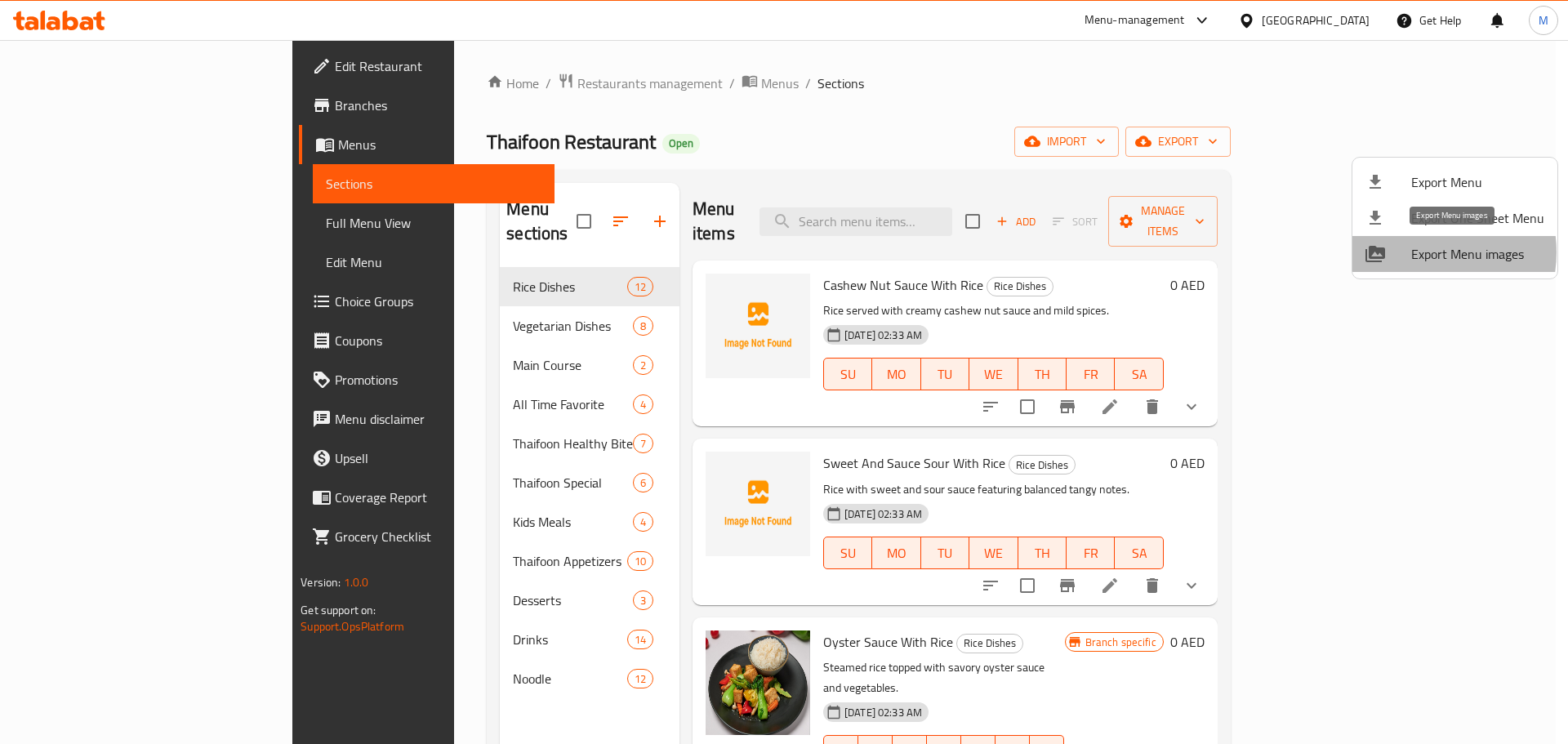
click at [1422, 252] on span "Export Menu images" at bounding box center [1477, 254] width 133 height 19
click at [588, 88] on div at bounding box center [784, 372] width 1568 height 744
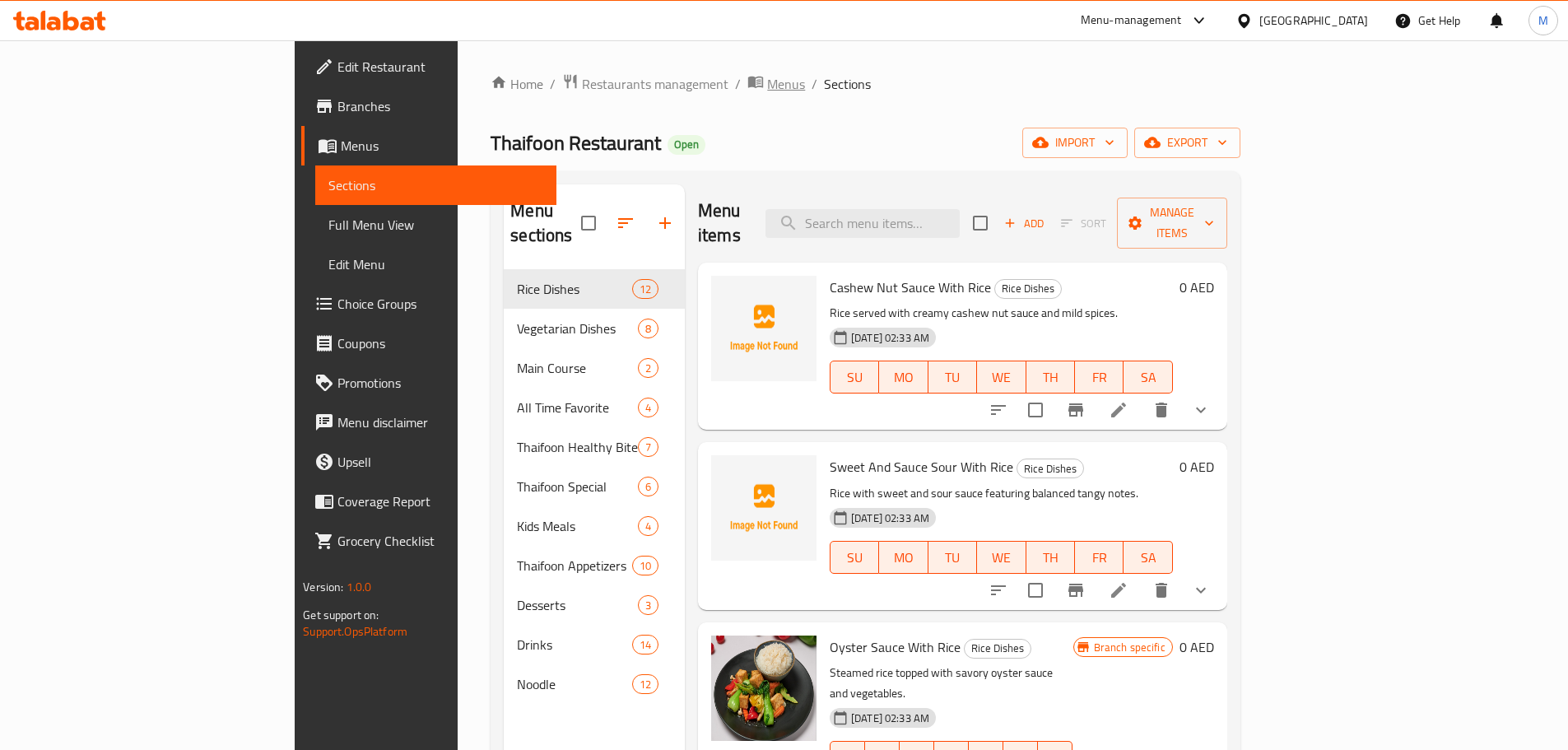
click at [767, 89] on span "Menus" at bounding box center [785, 84] width 38 height 20
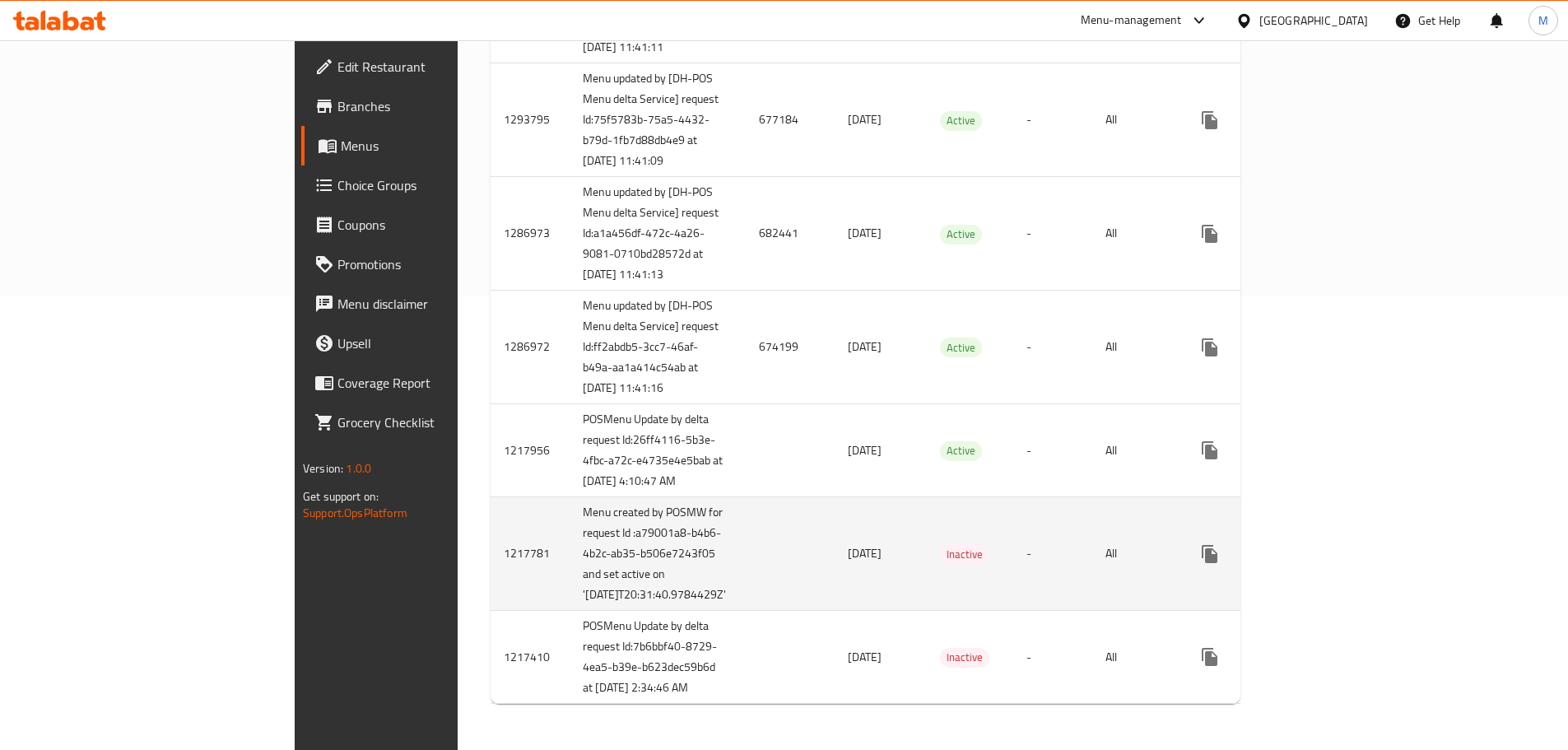
scroll to position [641, 0]
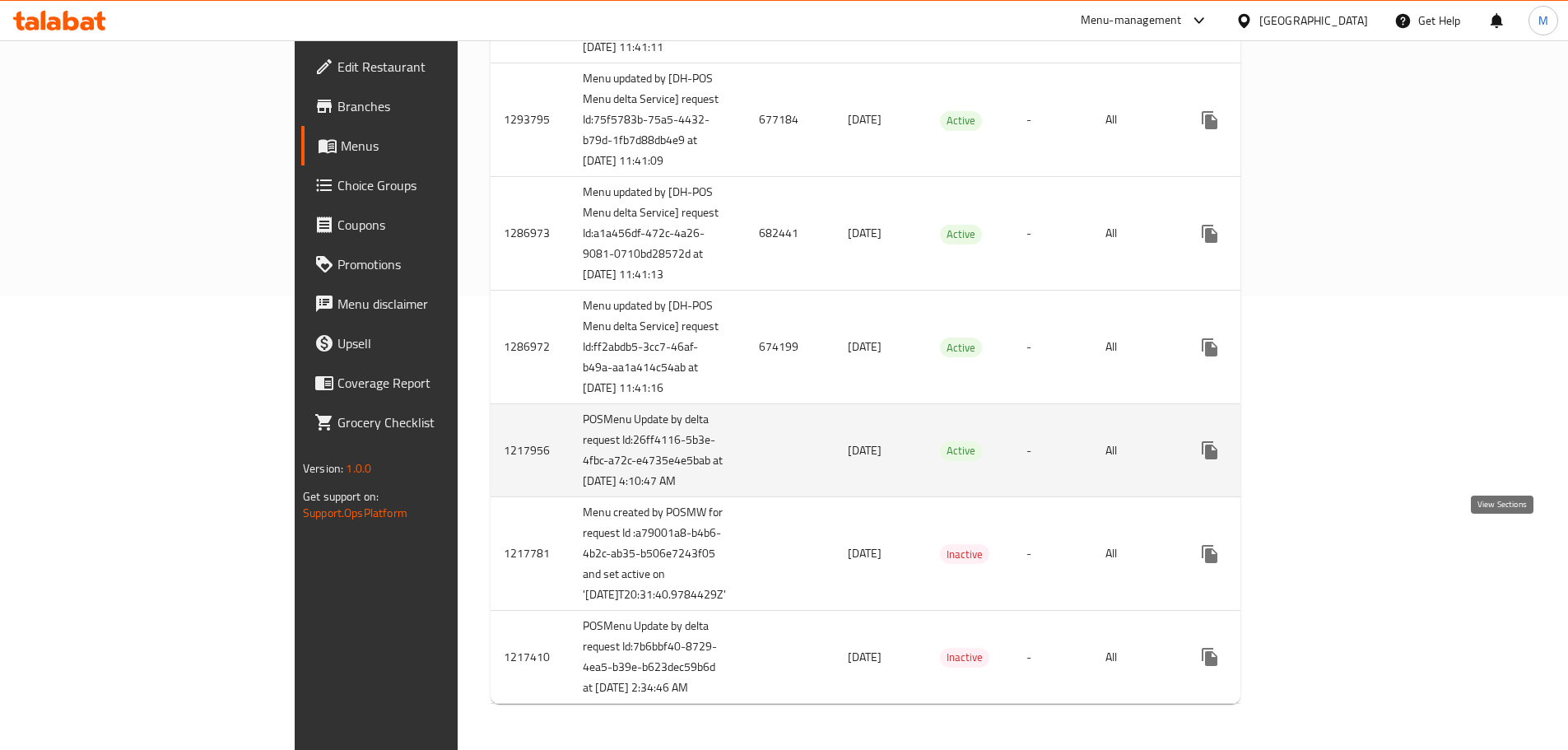
click at [1349, 431] on link "enhanced table" at bounding box center [1328, 451] width 39 height 39
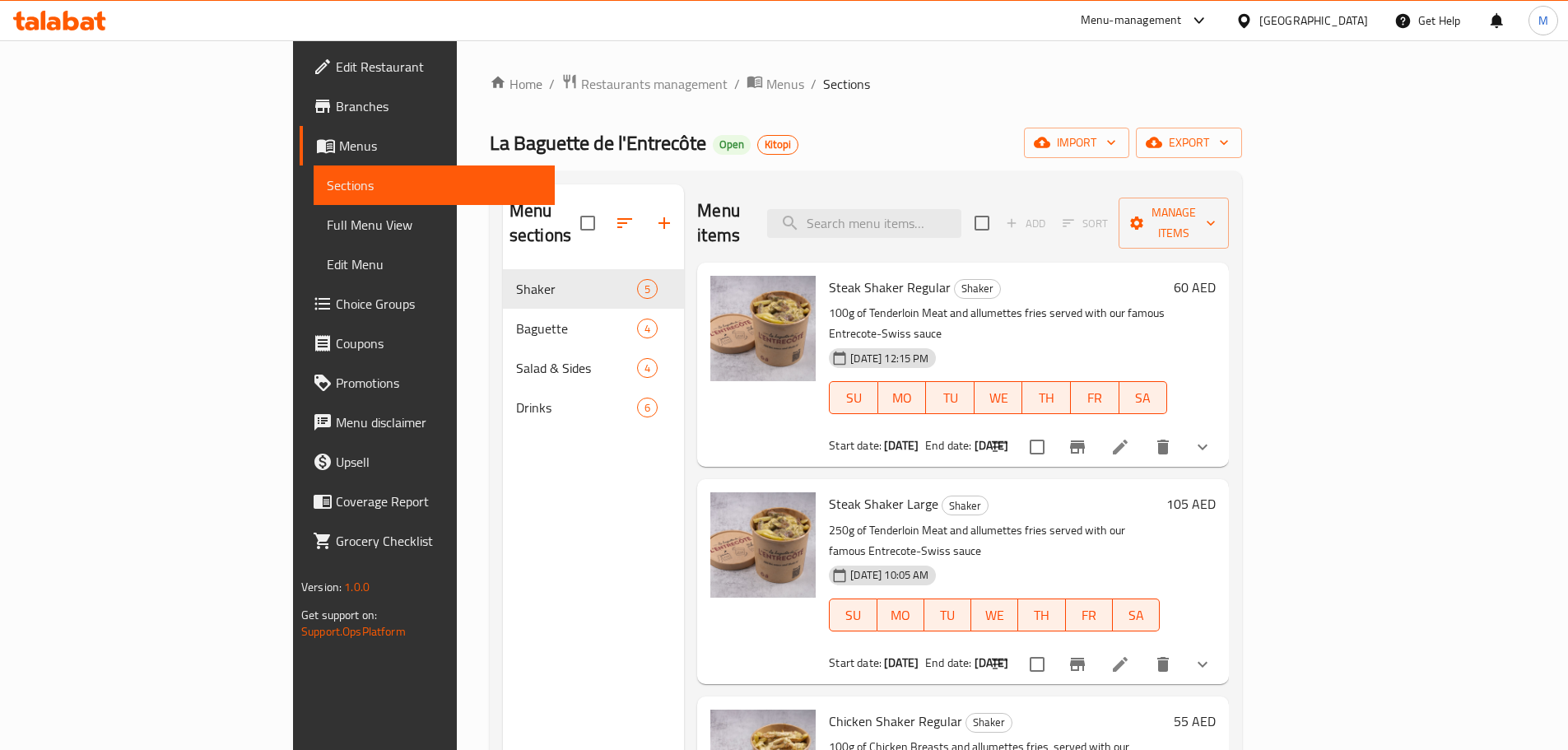
click at [327, 222] on span "Full Menu View" at bounding box center [434, 225] width 215 height 20
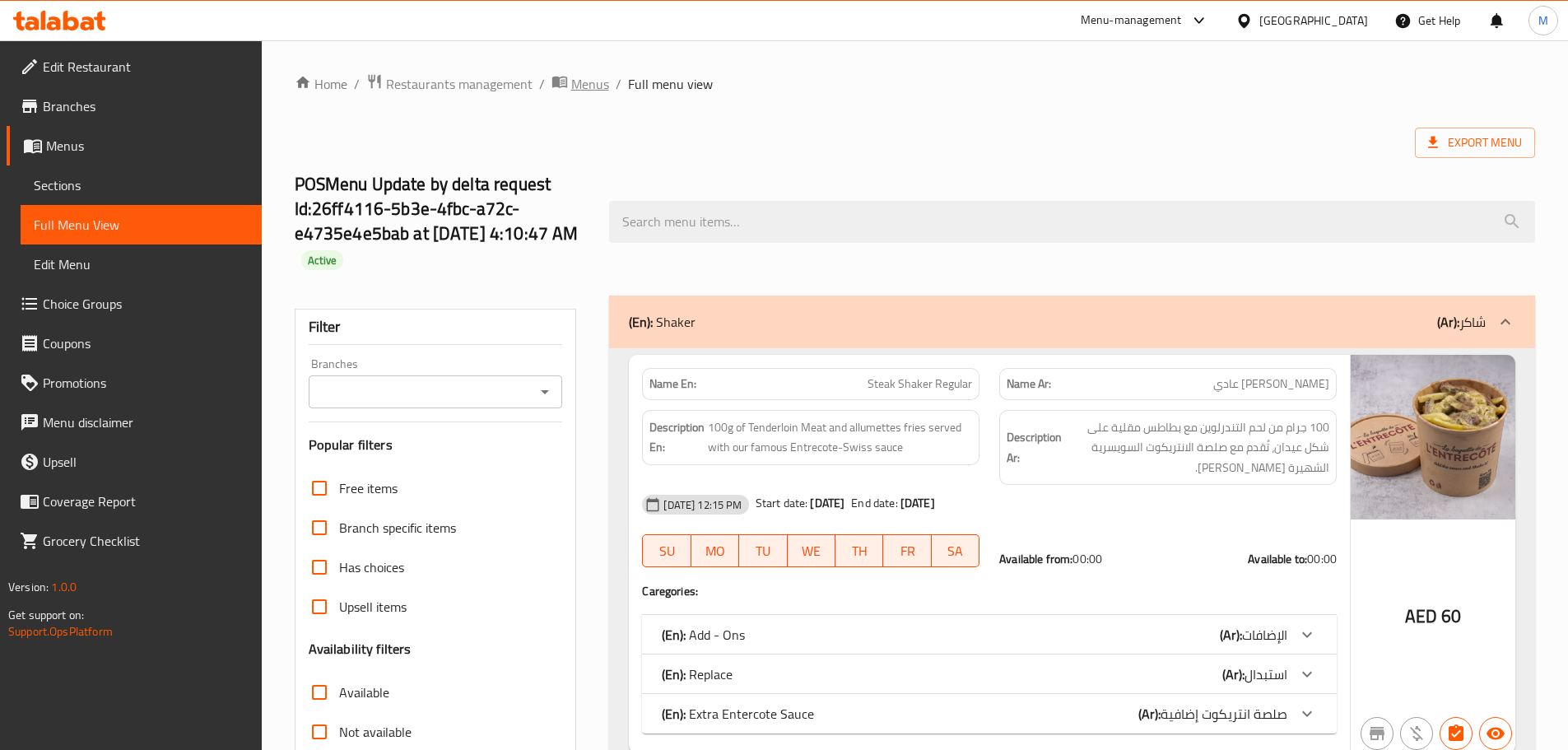
click at [588, 84] on span "Menus" at bounding box center [590, 84] width 38 height 20
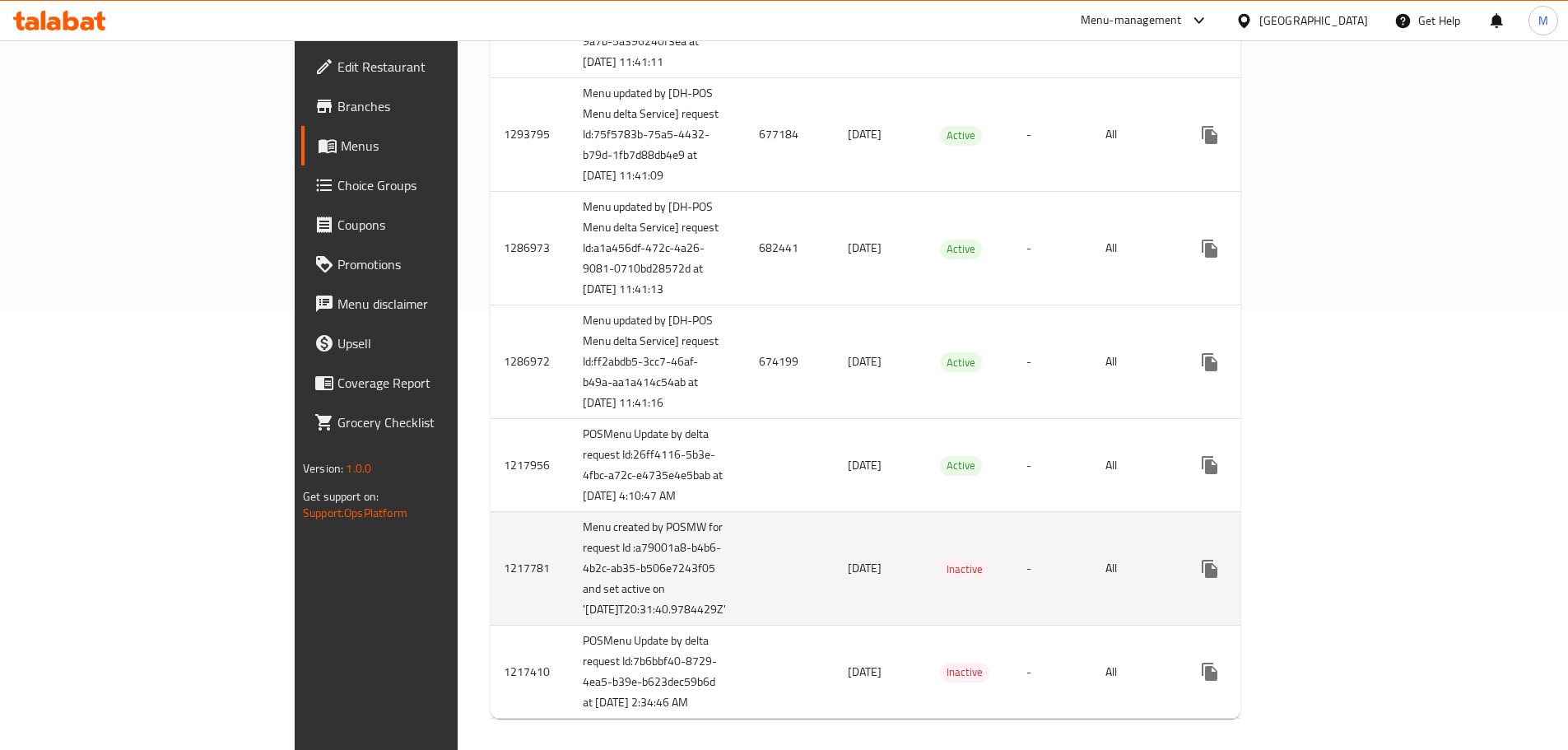
scroll to position [641, 0]
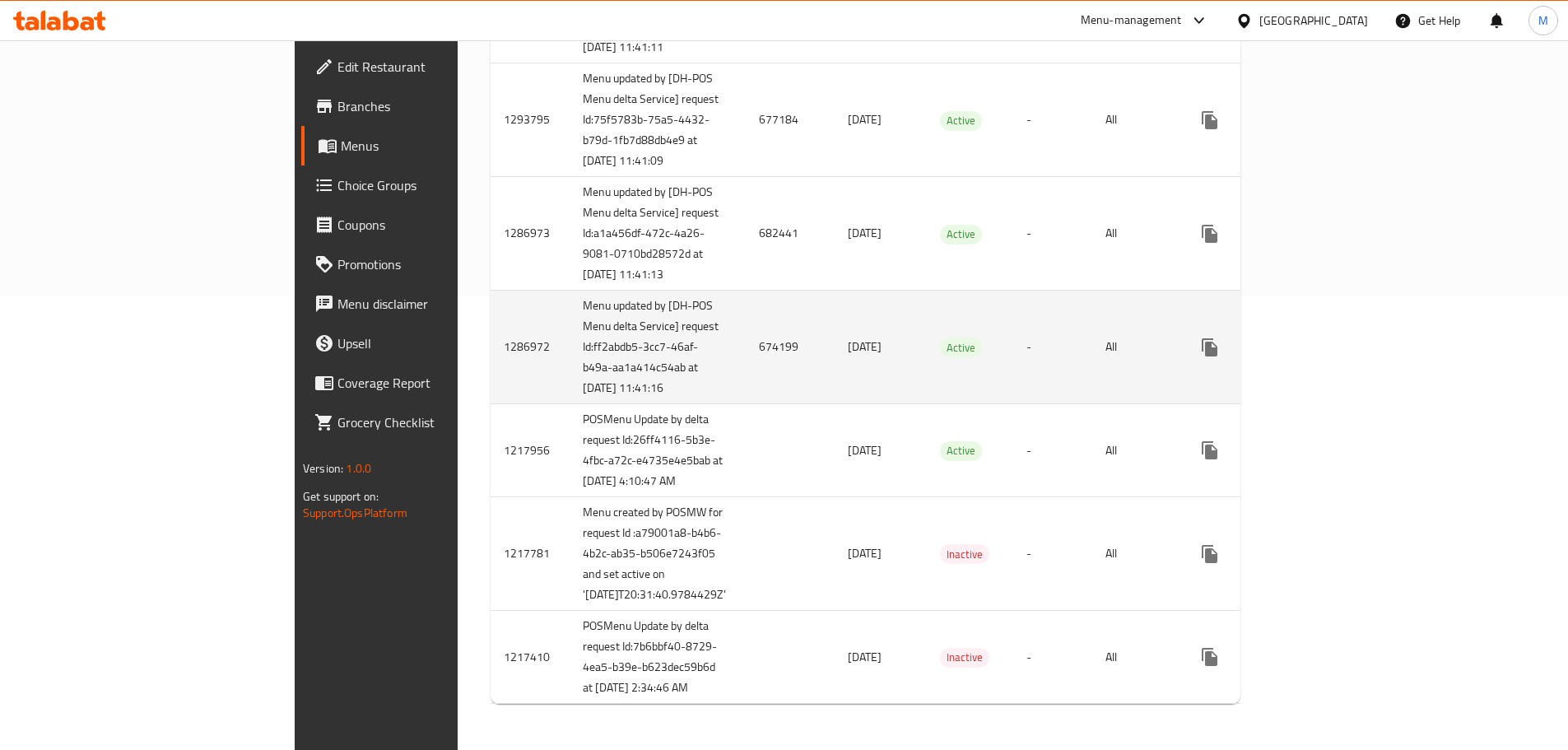
click at [1338, 338] on icon "enhanced table" at bounding box center [1328, 347] width 20 height 20
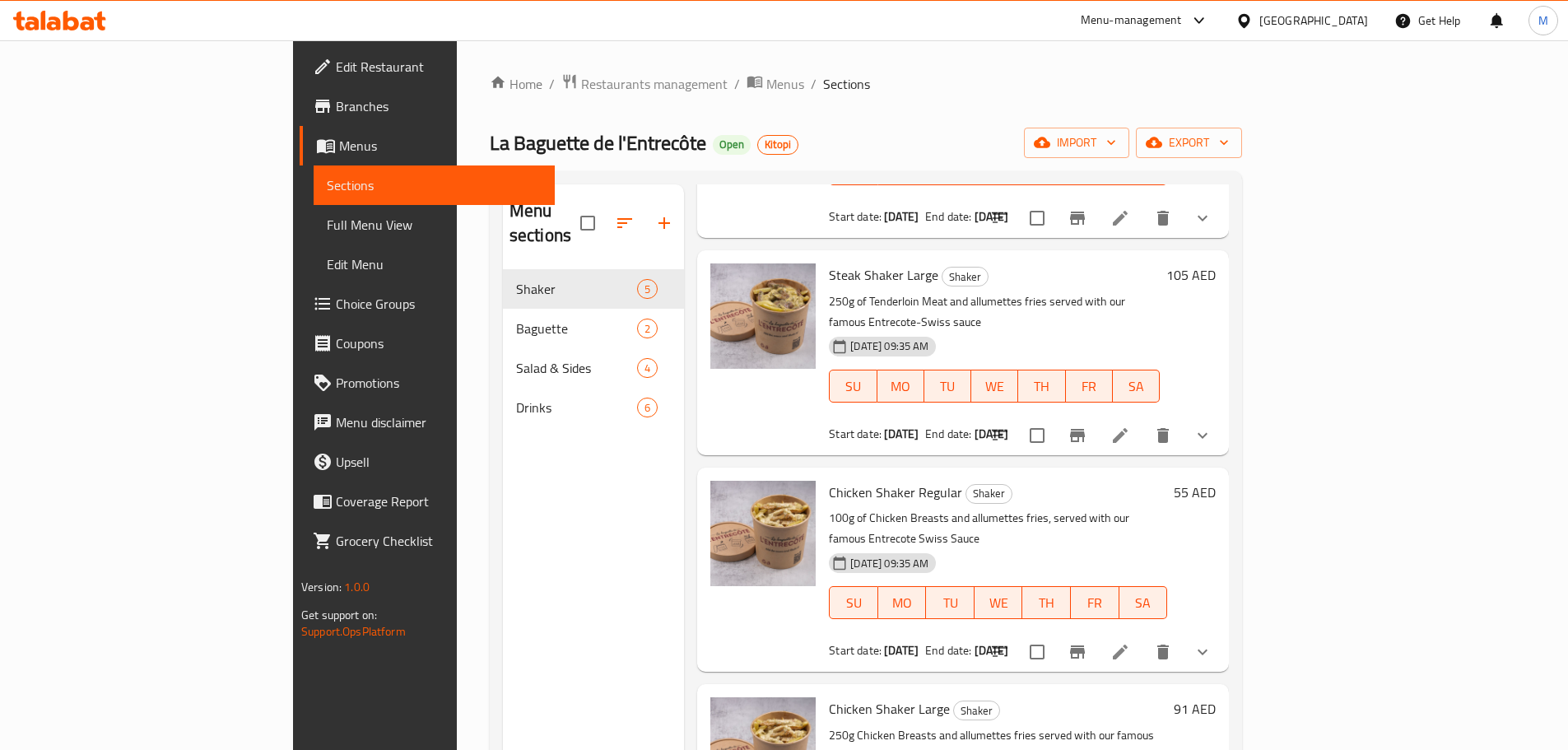
scroll to position [247, 0]
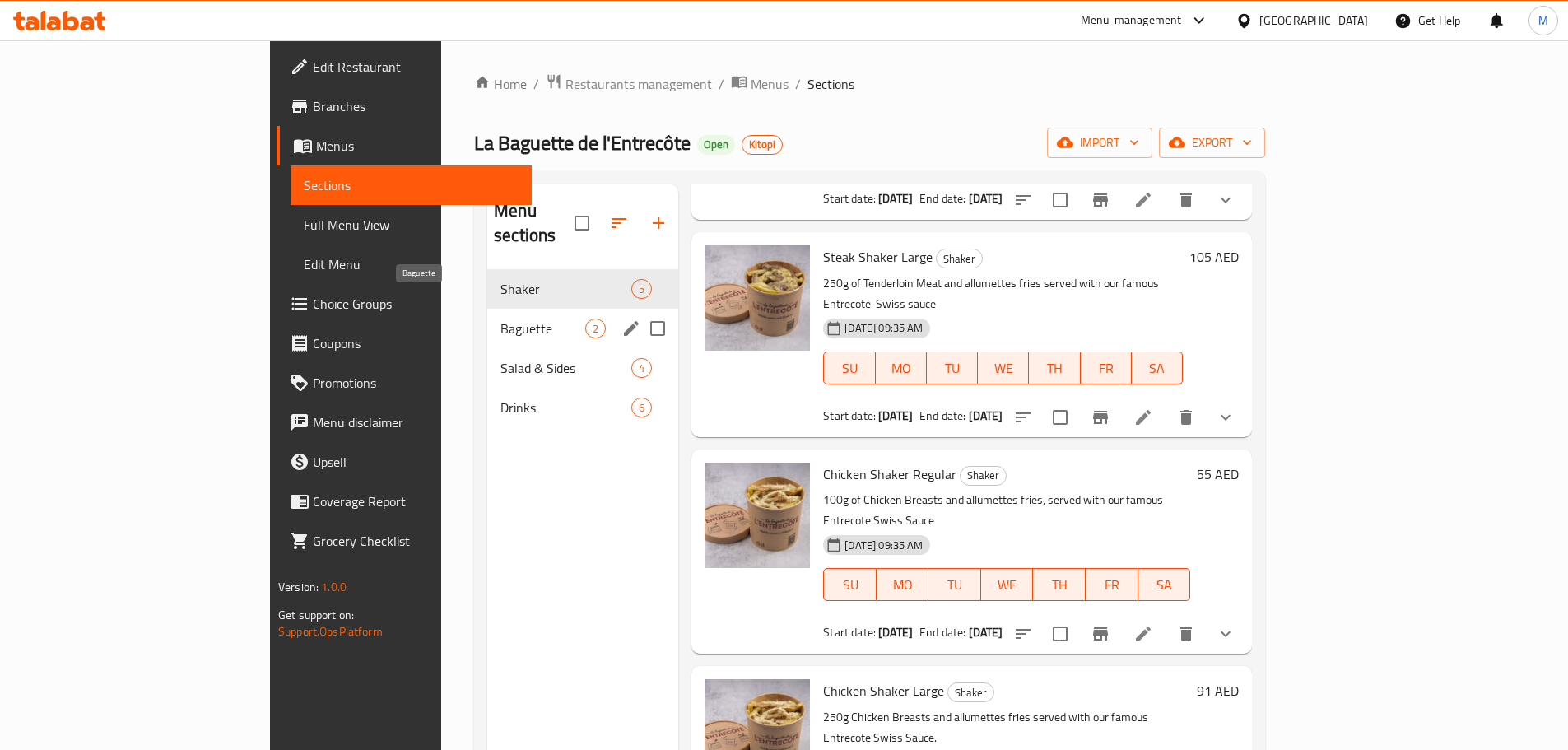
click at [500, 319] on span "Baguette" at bounding box center [542, 329] width 84 height 20
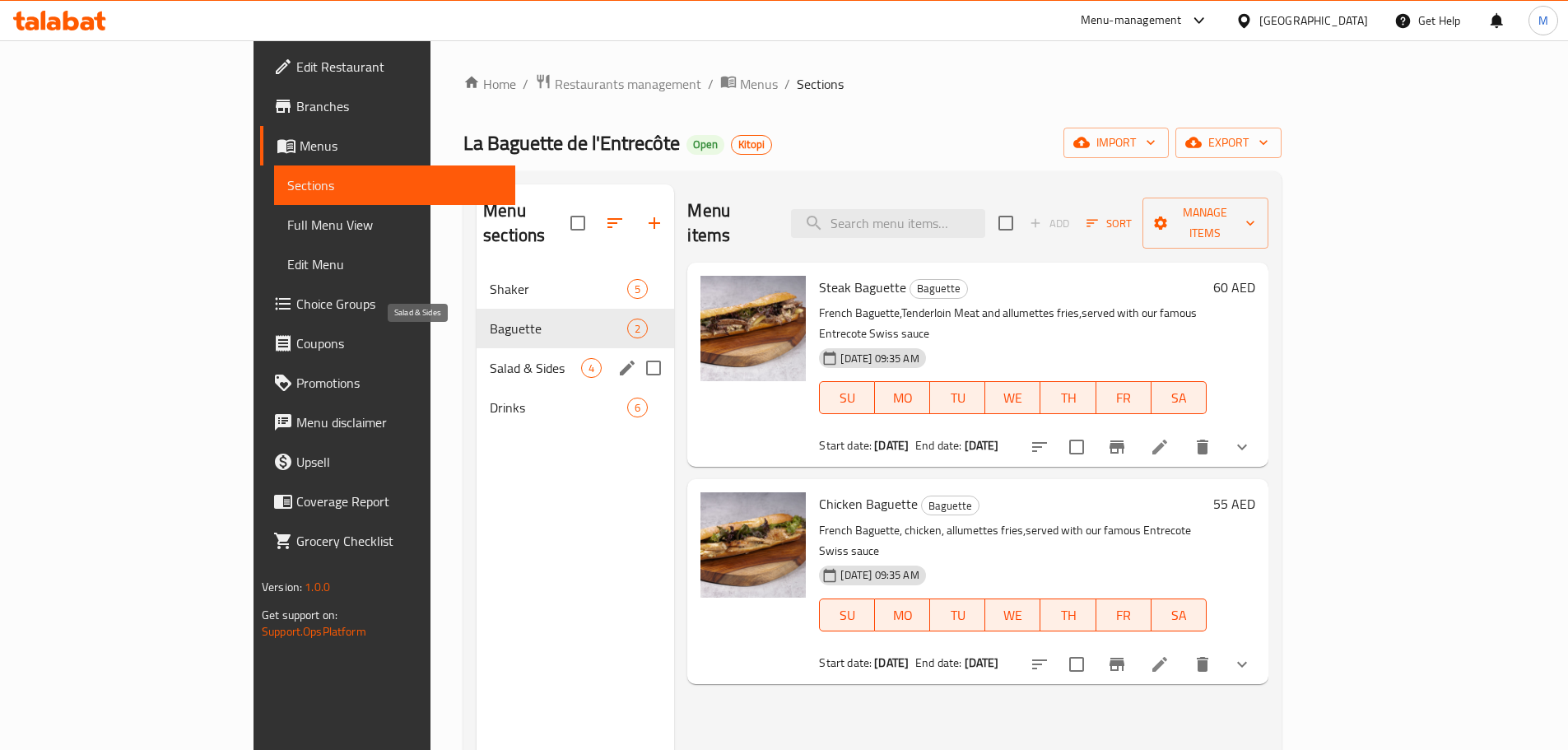
click at [490, 358] on span "Salad & Sides" at bounding box center [535, 368] width 92 height 20
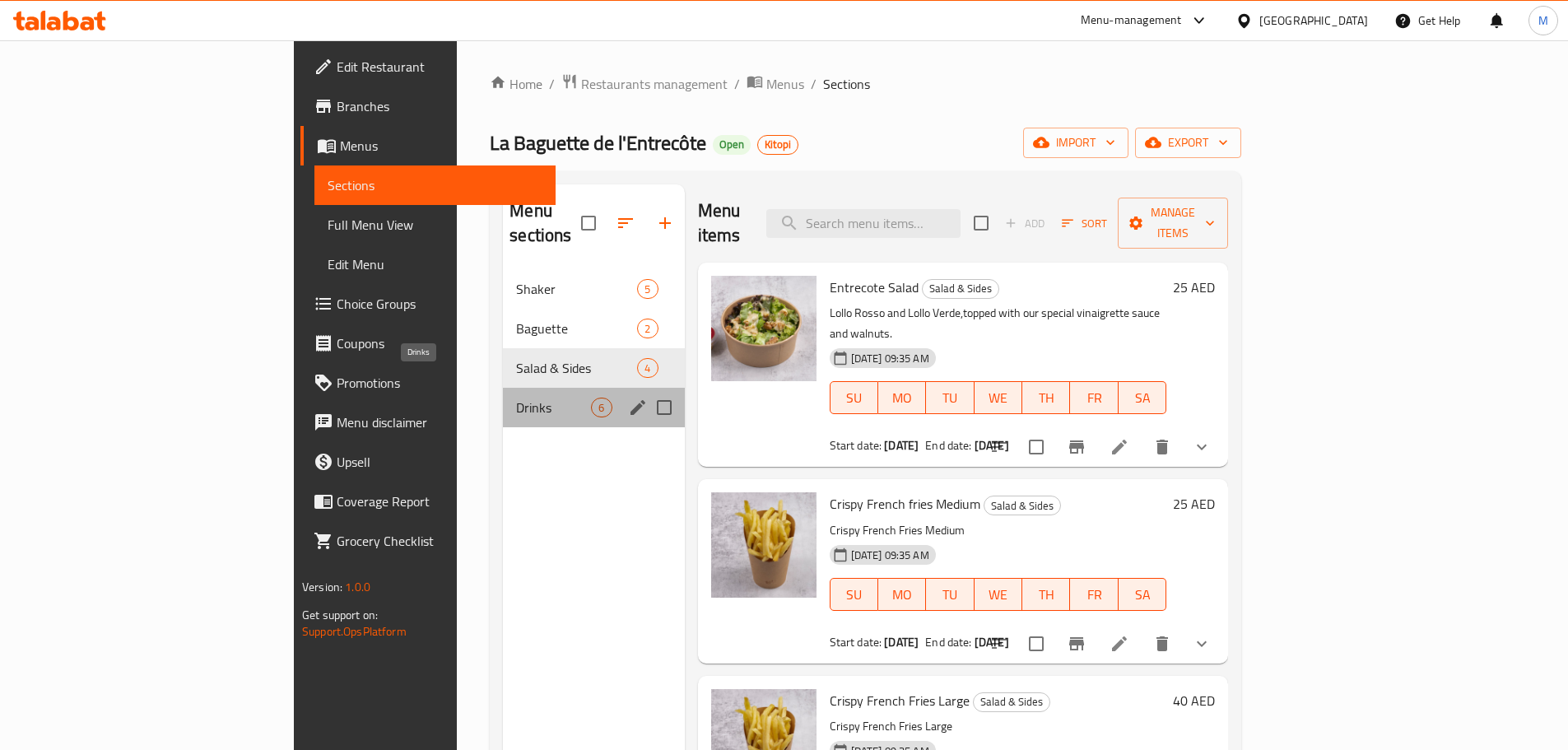
click at [516, 397] on span "Drinks" at bounding box center [553, 407] width 75 height 20
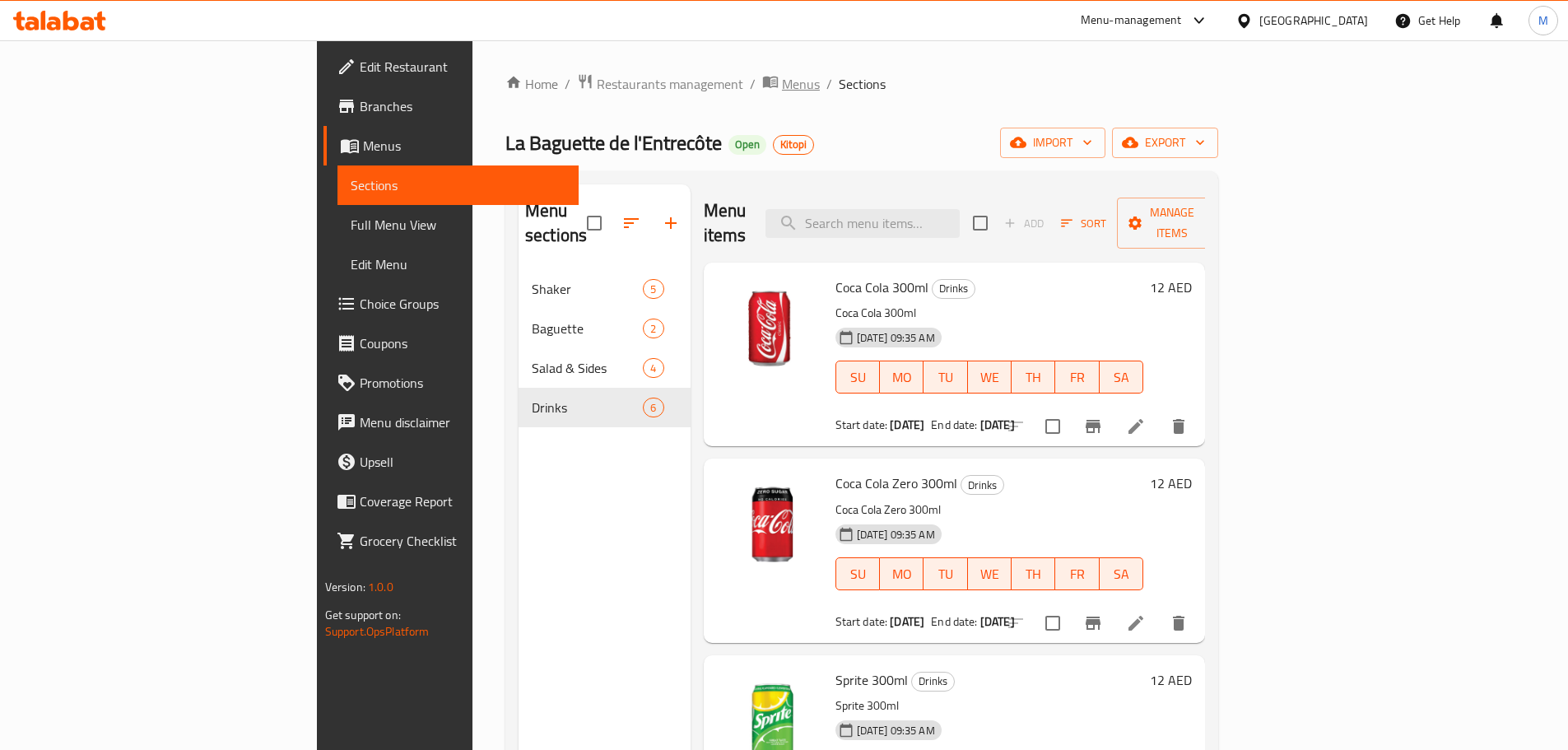
click at [782, 86] on span "Menus" at bounding box center [800, 84] width 38 height 20
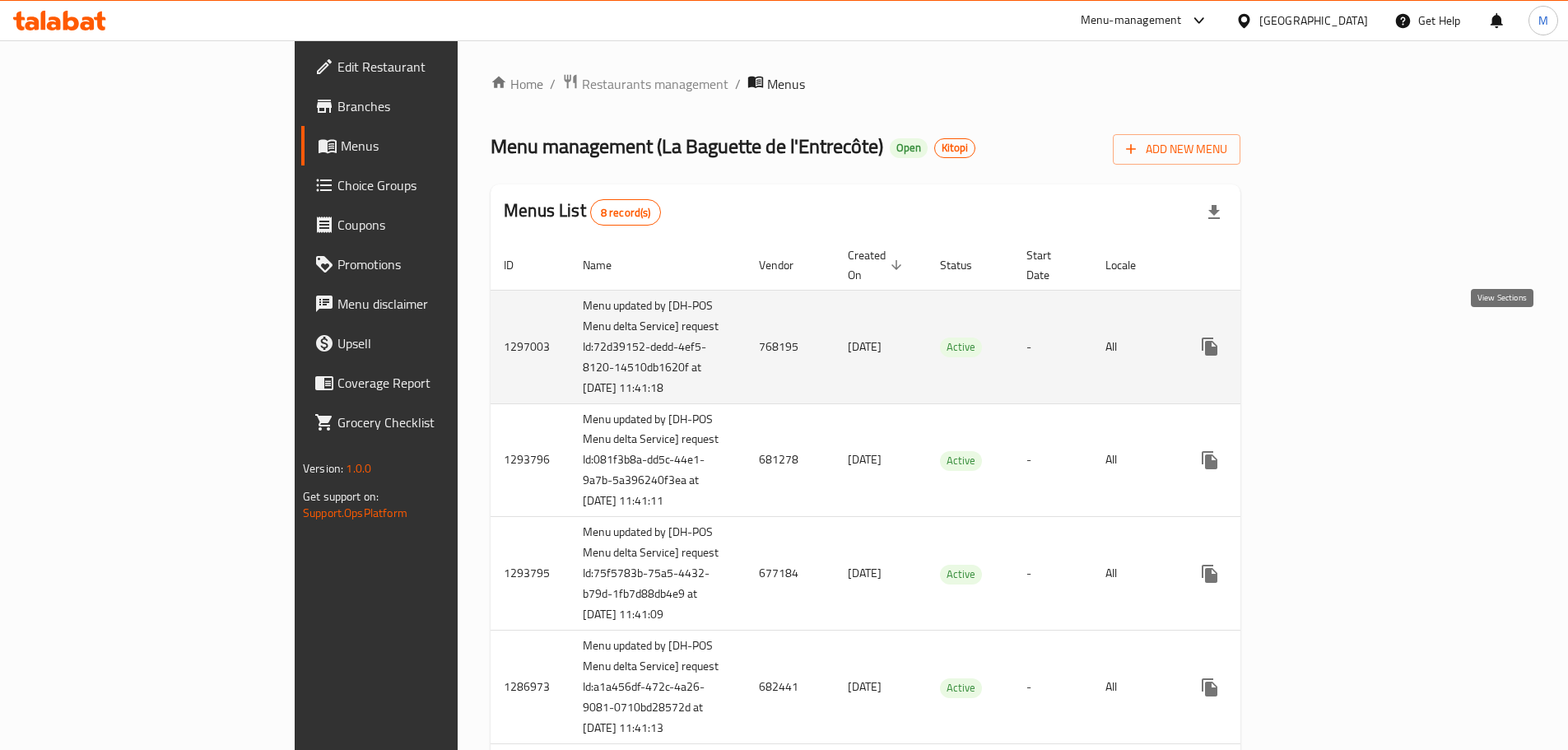
click at [1349, 339] on link "enhanced table" at bounding box center [1328, 347] width 39 height 39
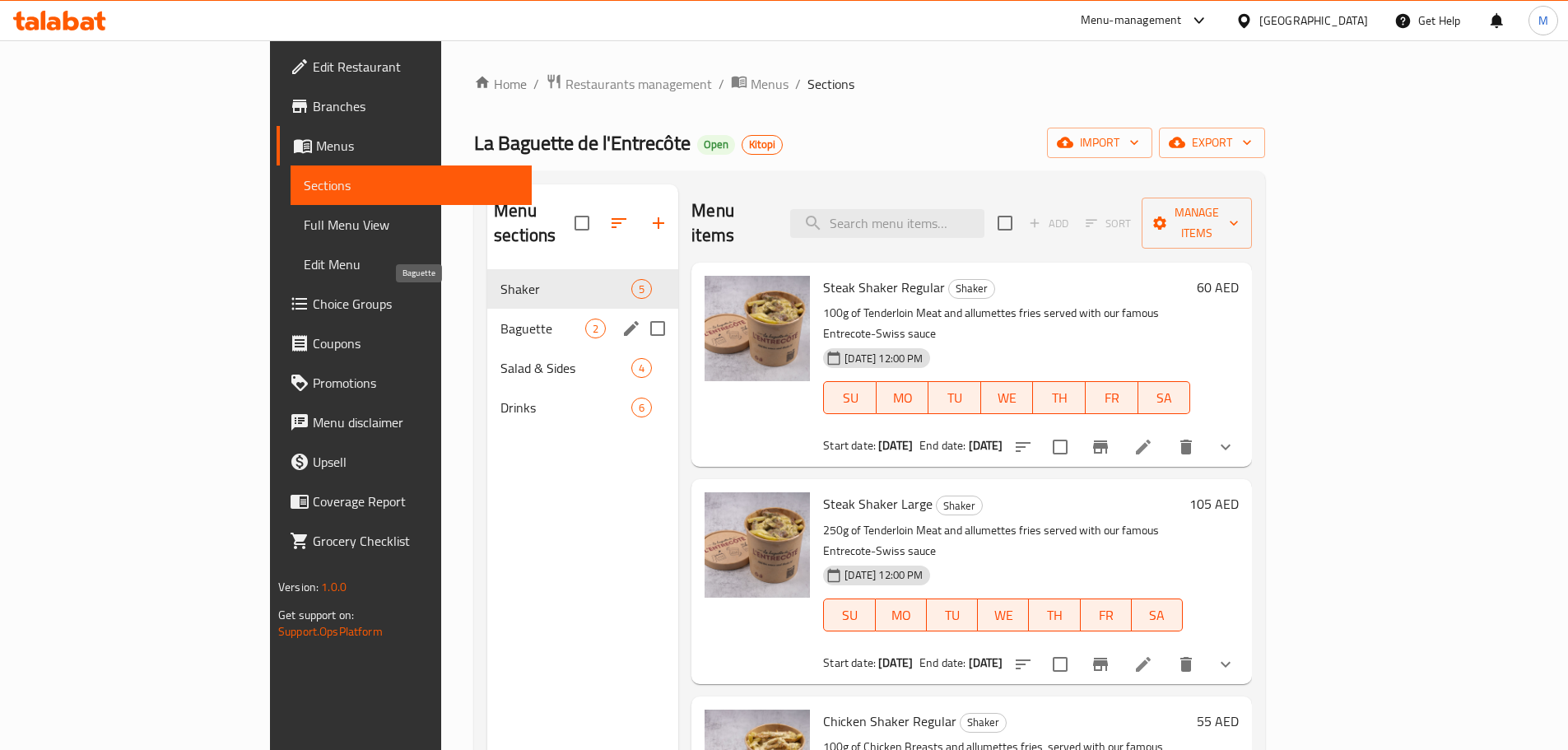
click at [500, 319] on span "Baguette" at bounding box center [542, 329] width 84 height 20
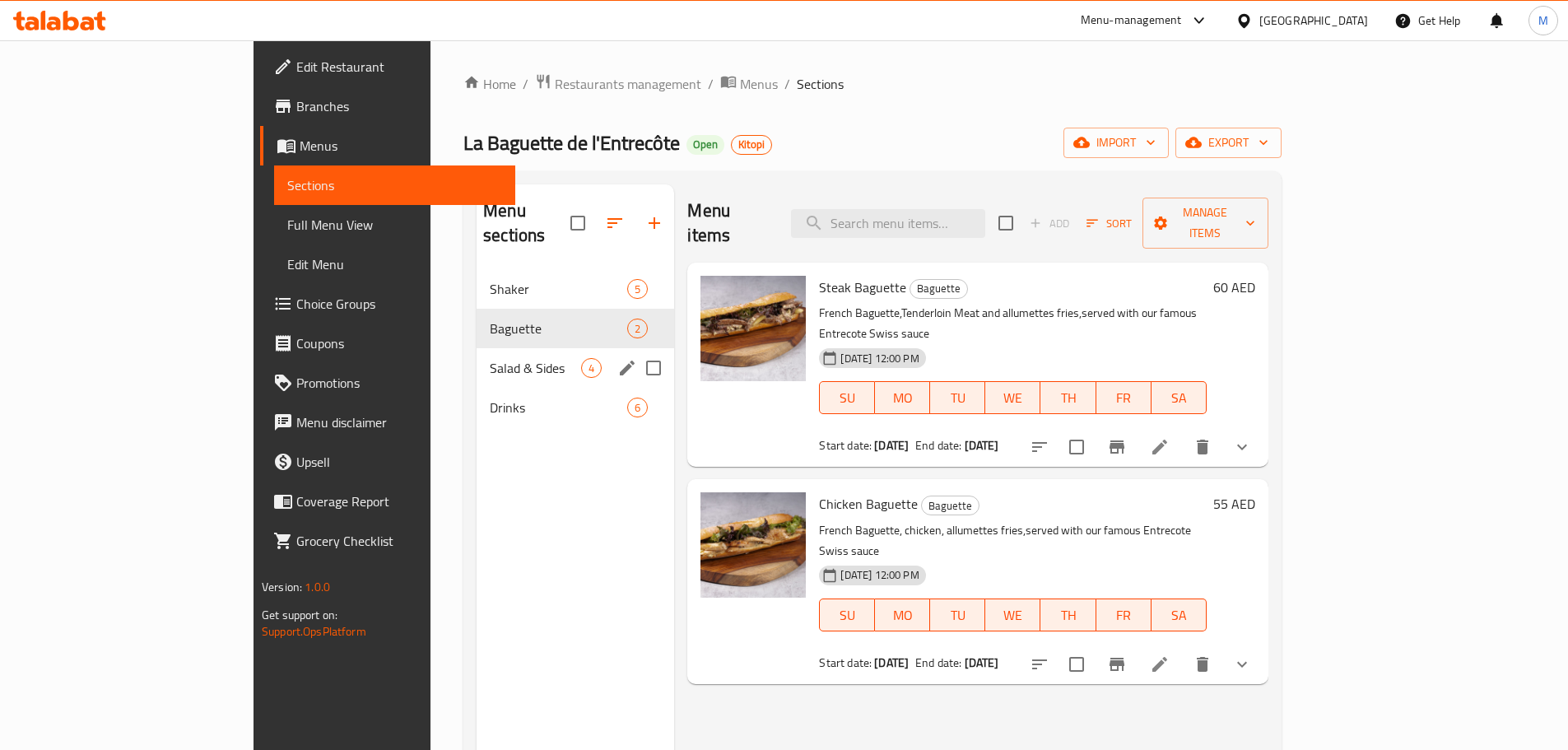
click at [476, 358] on div "Salad & Sides 4" at bounding box center [575, 368] width 197 height 39
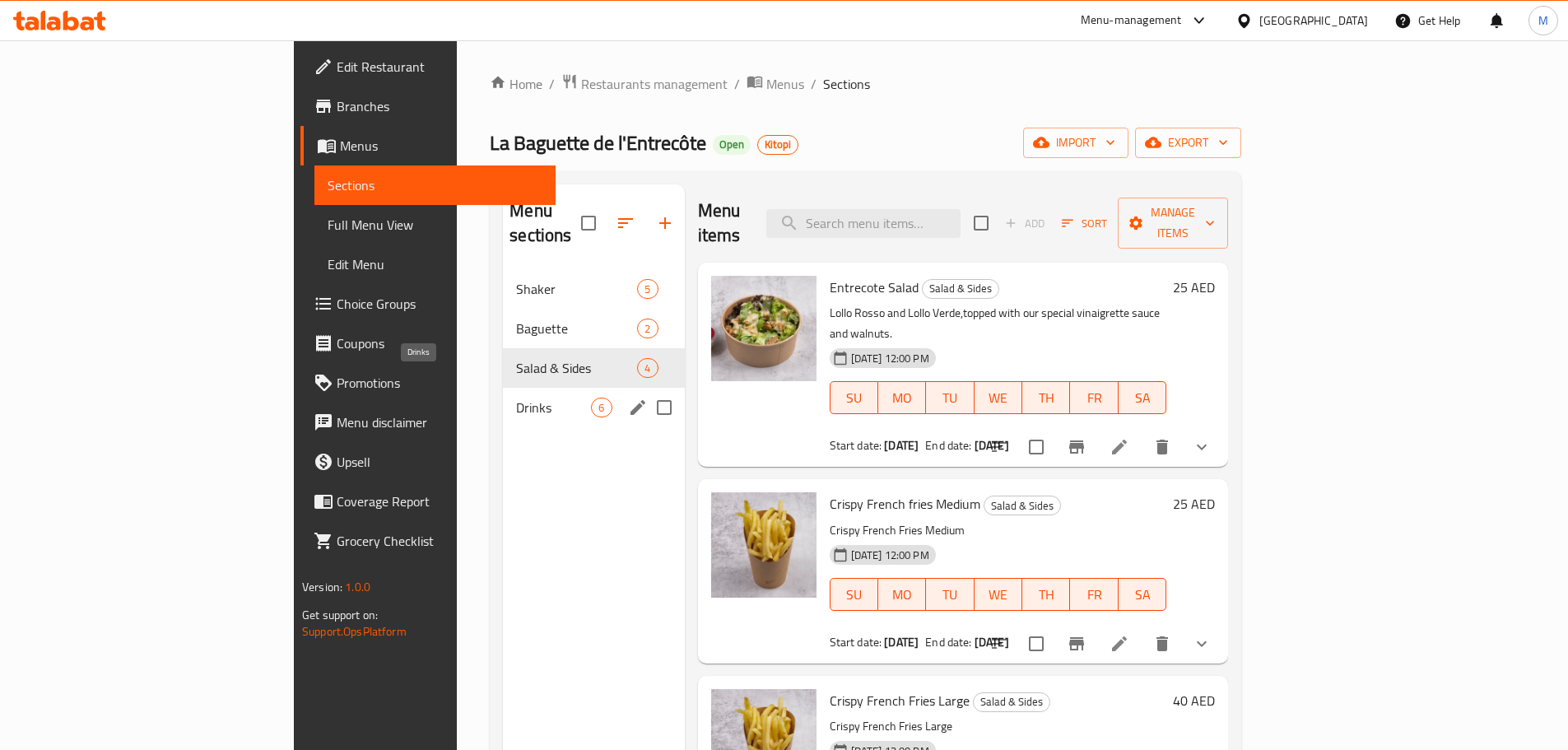
click at [503, 393] on div "Drinks 6" at bounding box center [593, 407] width 181 height 39
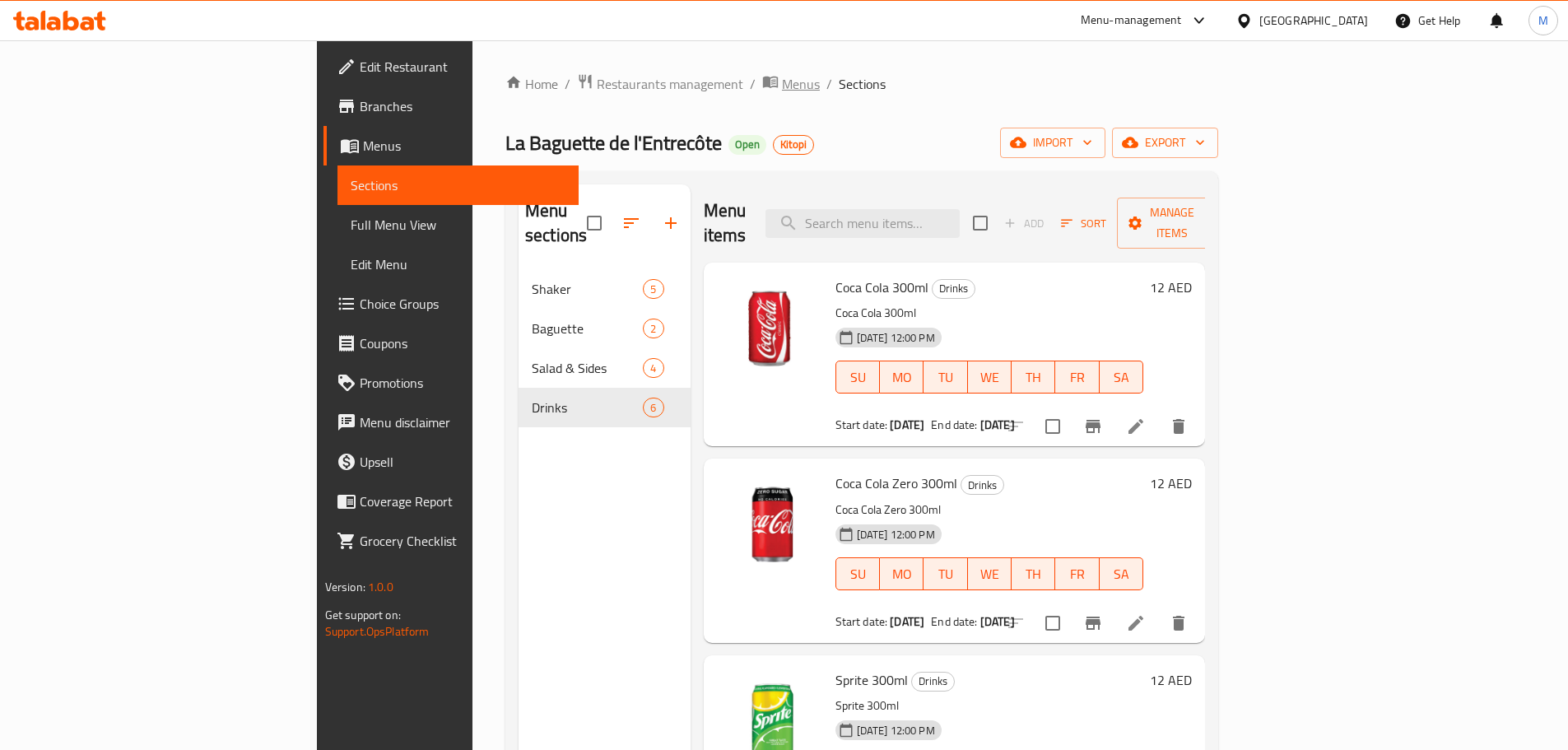
click at [782, 90] on span "Menus" at bounding box center [800, 84] width 38 height 20
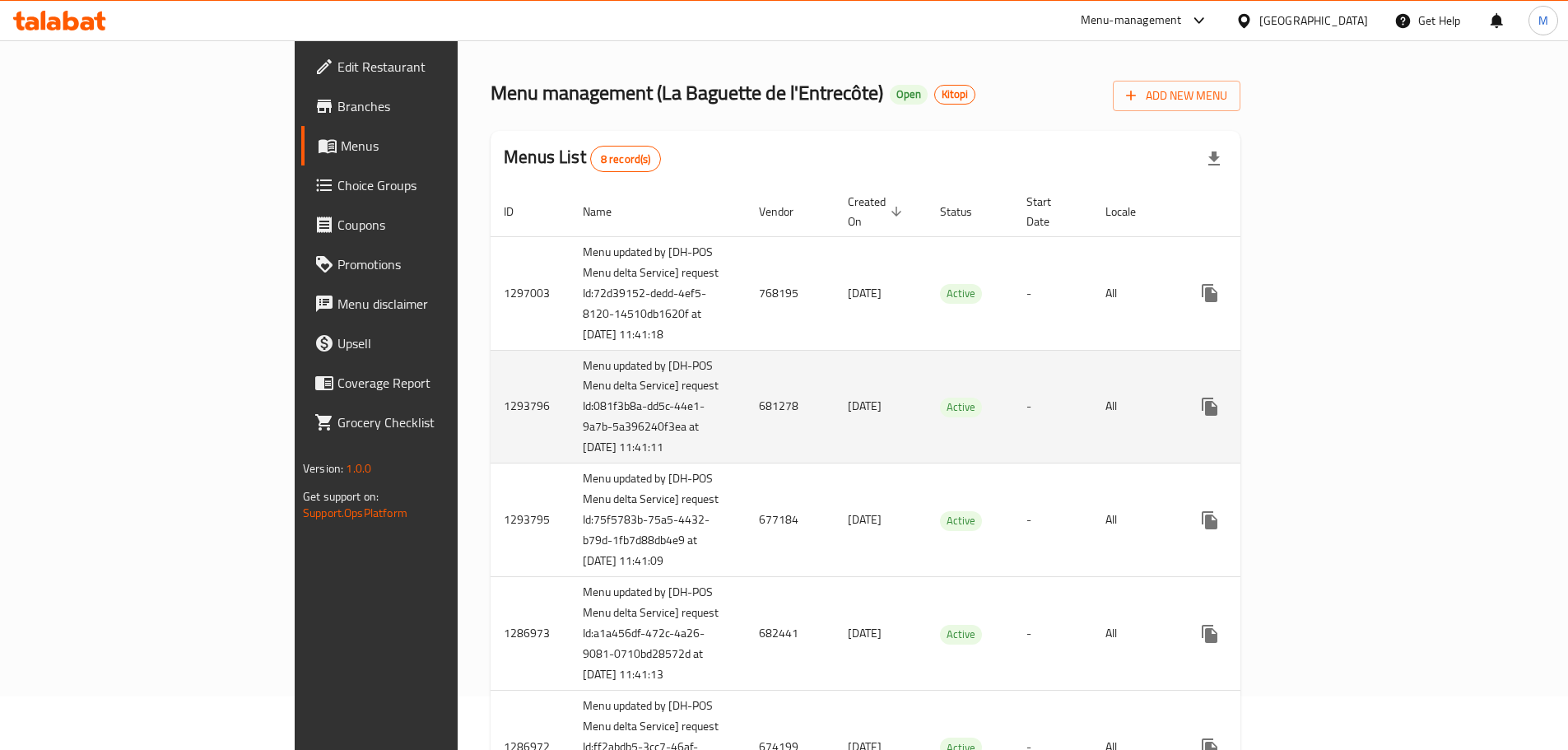
scroll to position [83, 0]
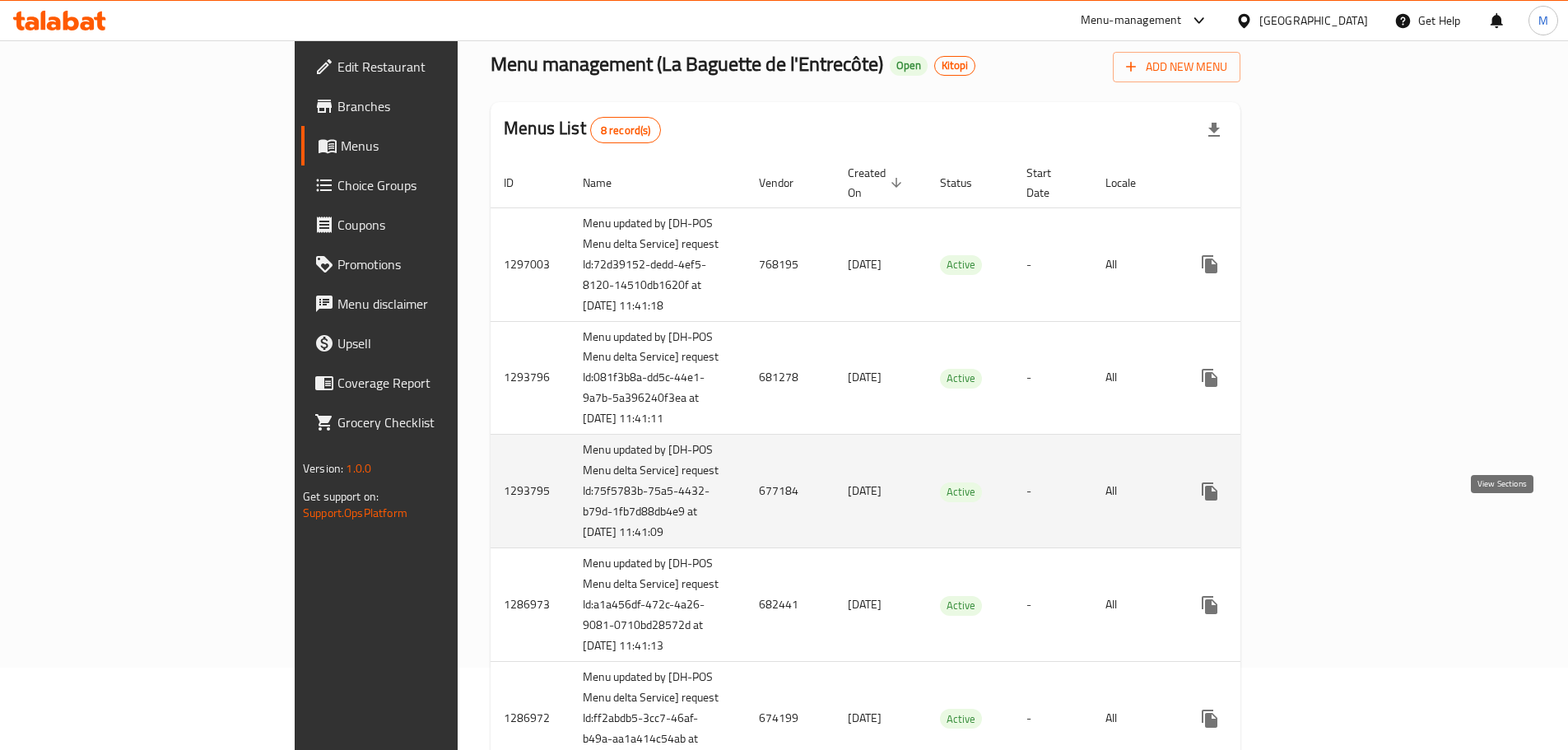
click at [1338, 501] on icon "enhanced table" at bounding box center [1328, 491] width 20 height 20
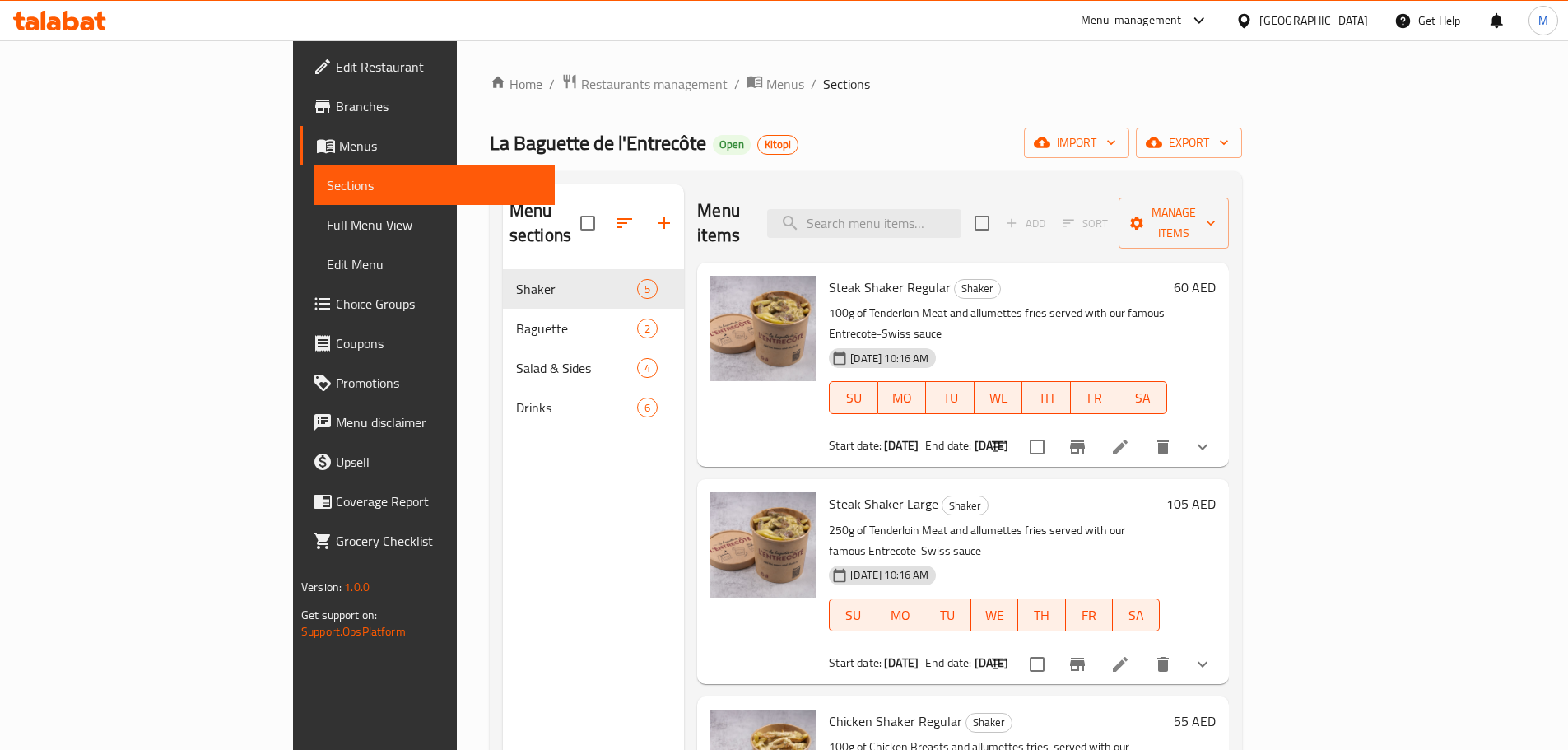
click at [314, 235] on link "Full Menu View" at bounding box center [434, 225] width 241 height 39
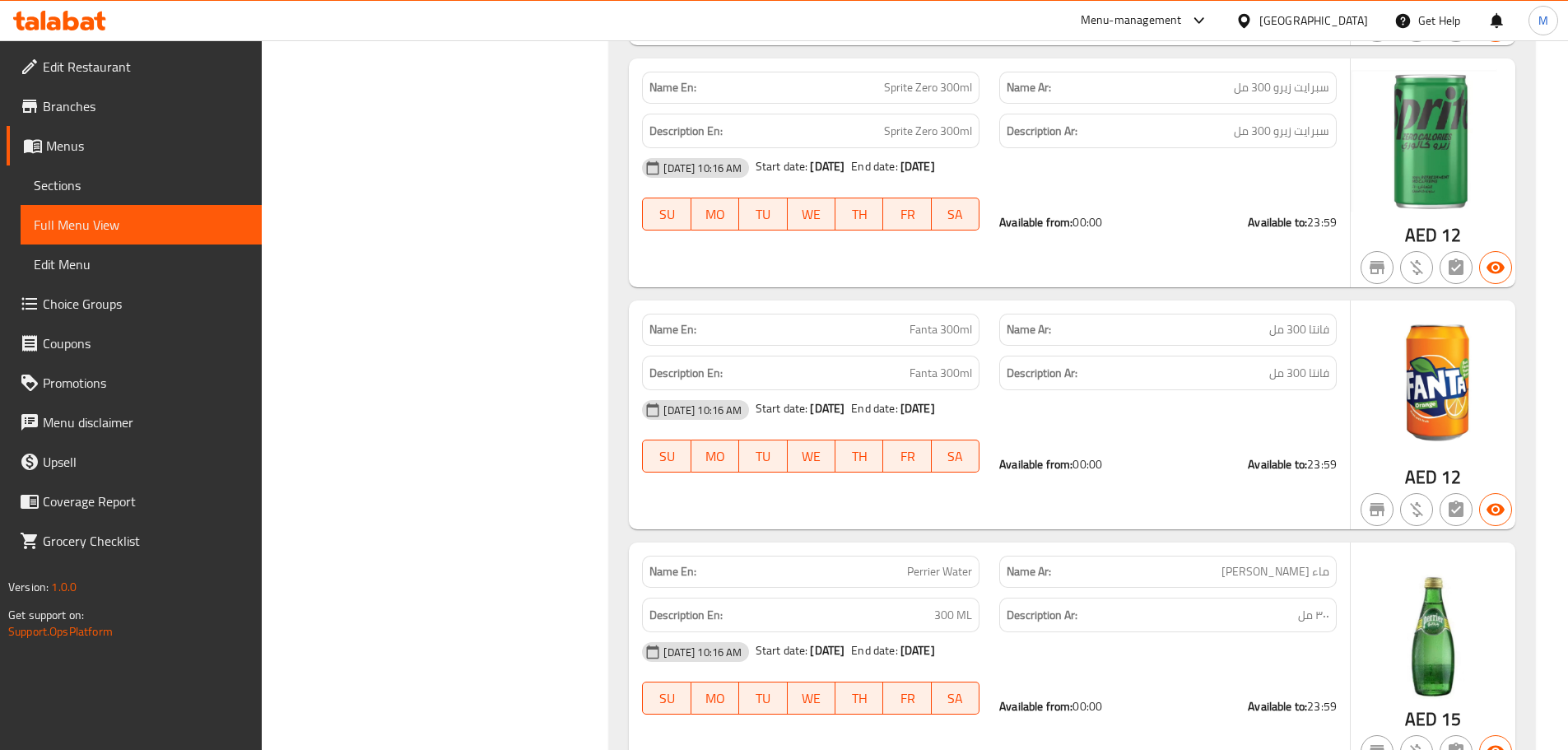
scroll to position [5383, 0]
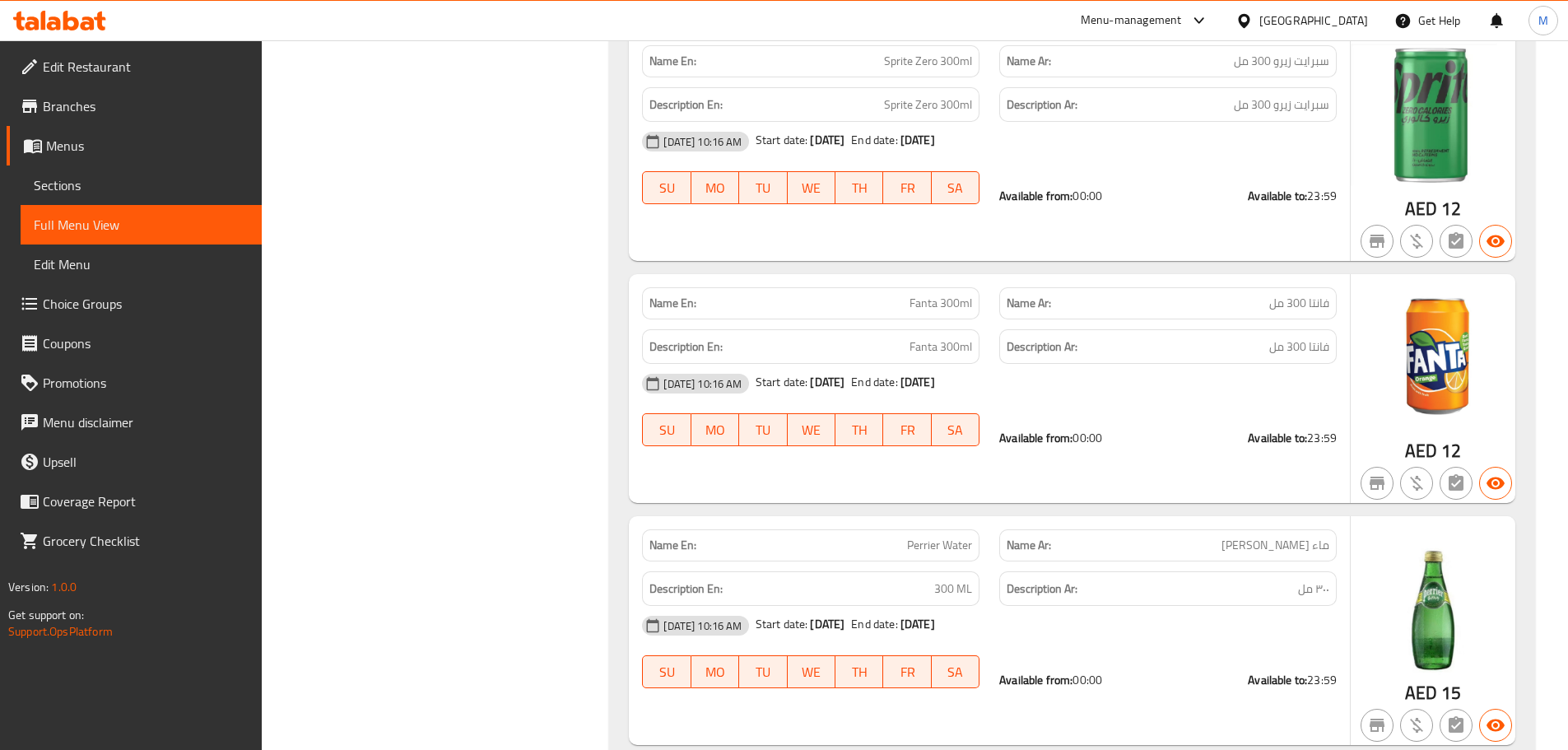
click at [113, 188] on span "Sections" at bounding box center [141, 185] width 215 height 20
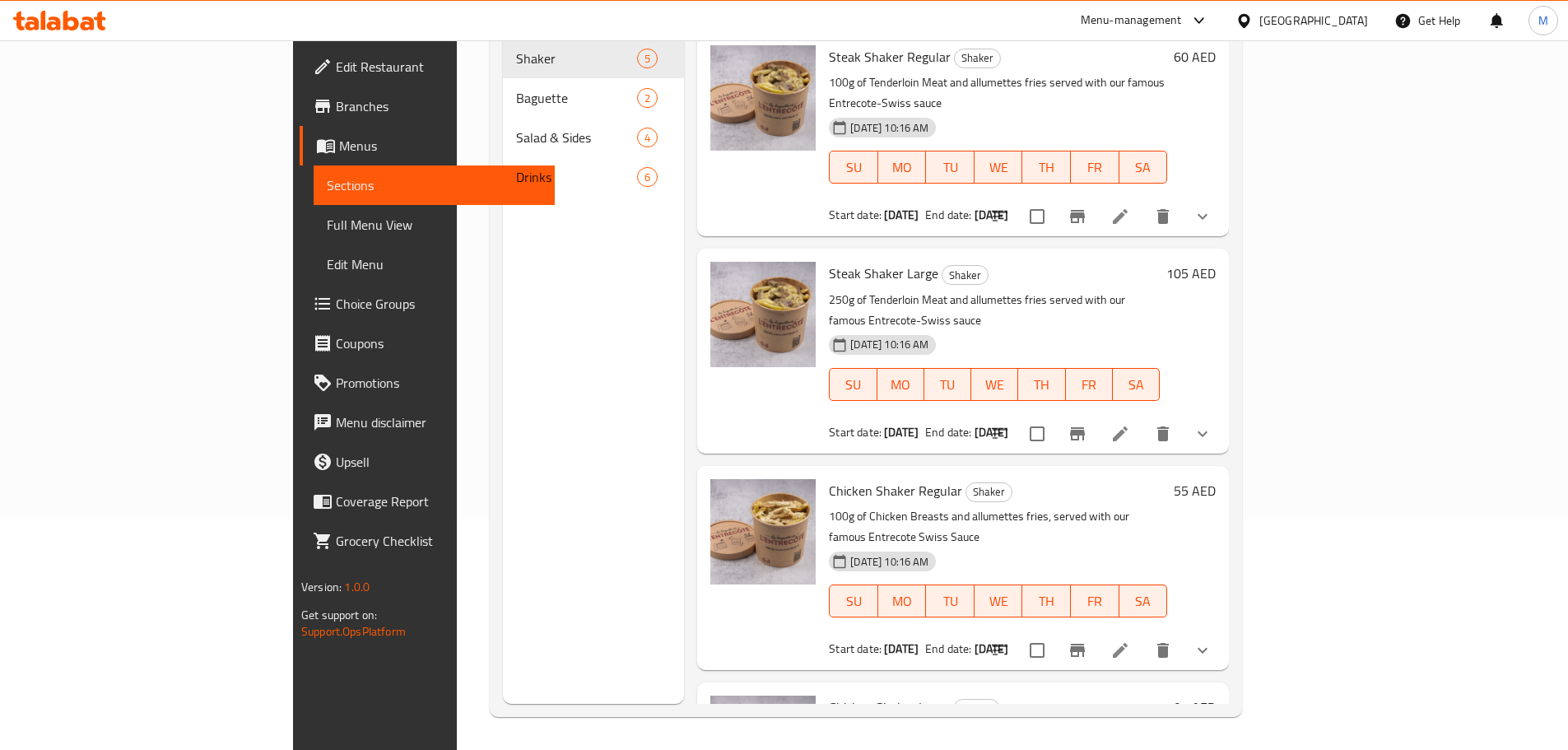
scroll to position [230, 0]
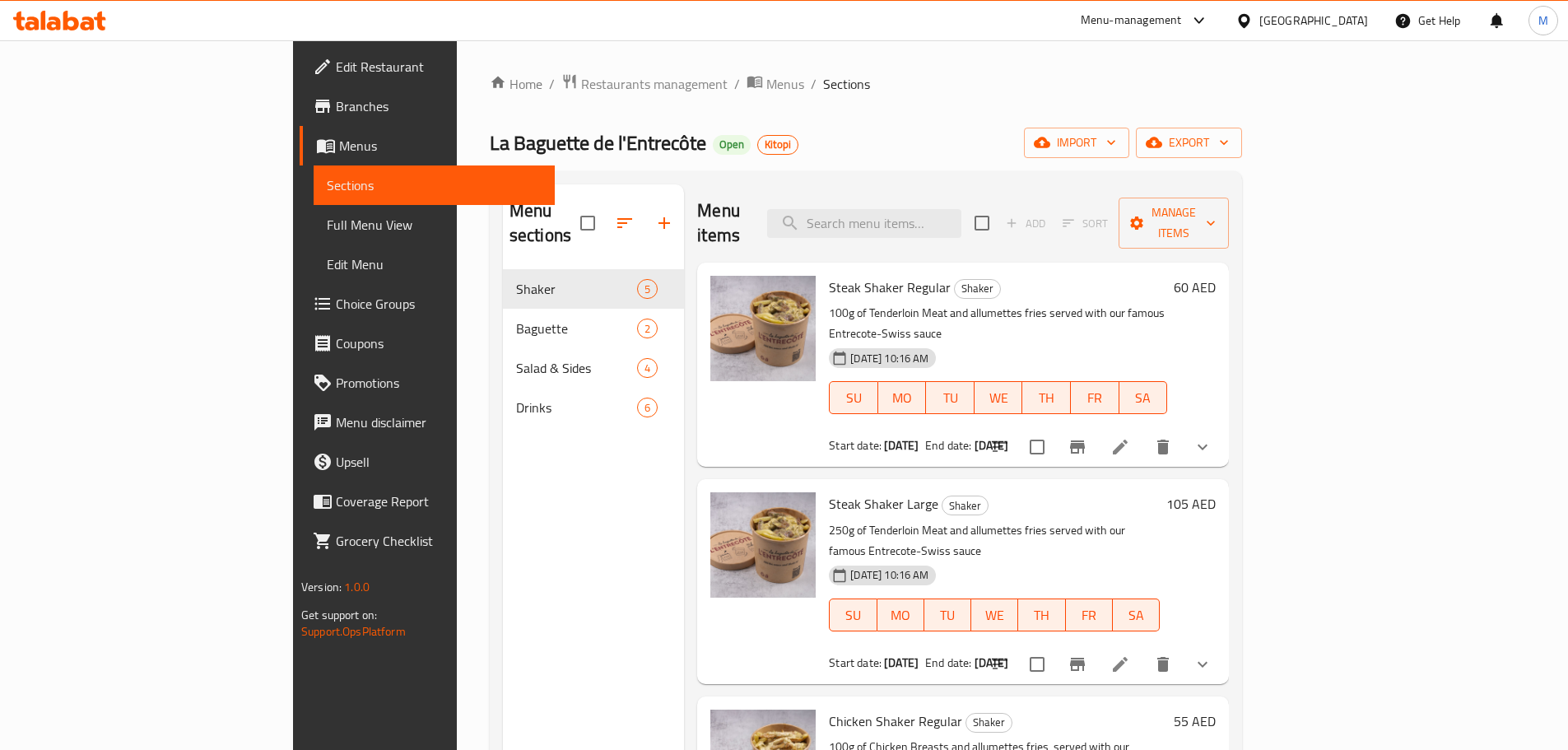
click at [609, 54] on div "Home / Restaurants management / Menus / Sections La Baguette de l'Entrecôte Op…" at bounding box center [865, 510] width 818 height 940
click at [767, 74] on span "Menus" at bounding box center [785, 84] width 38 height 20
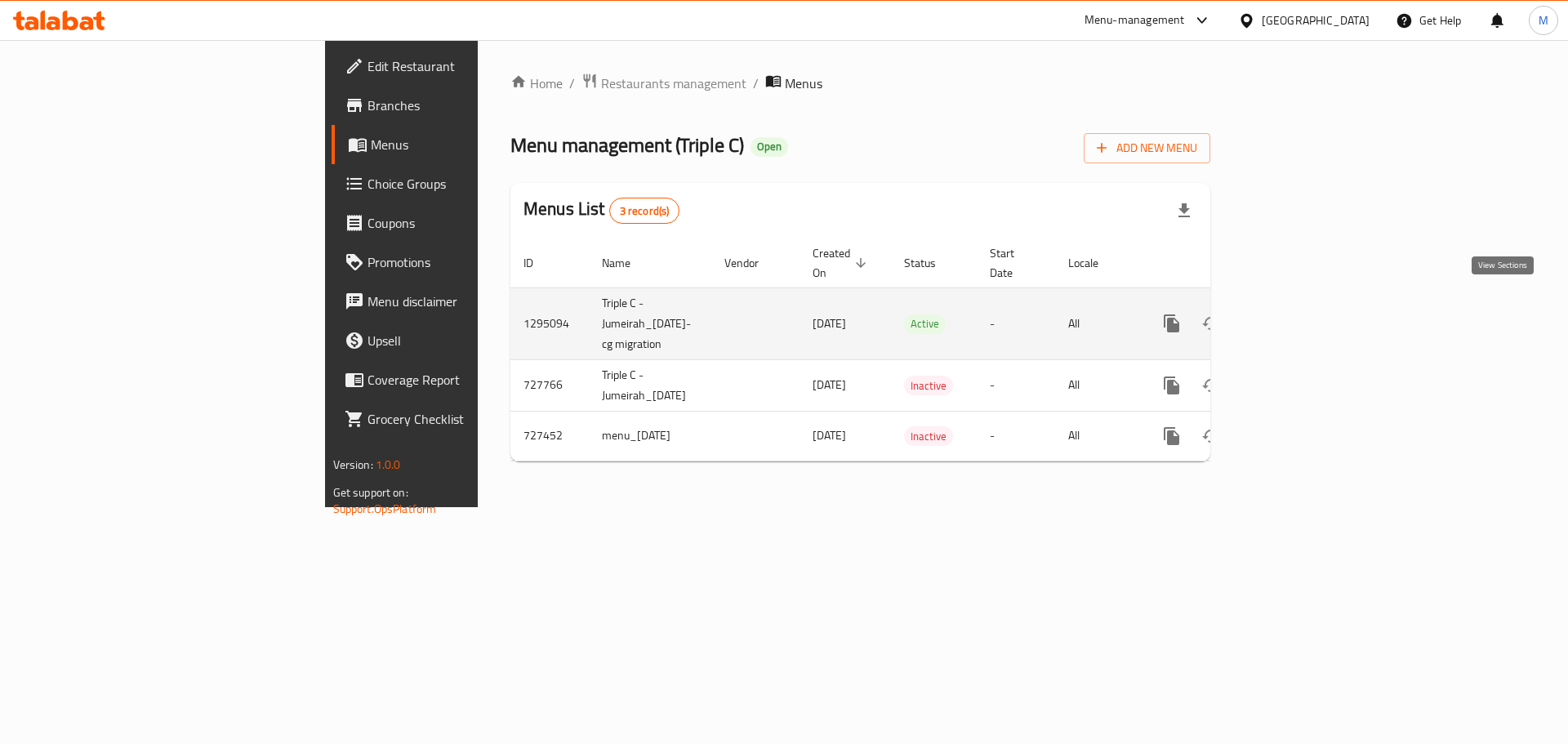
click at [1297, 316] on icon "enhanced table" at bounding box center [1289, 324] width 15 height 15
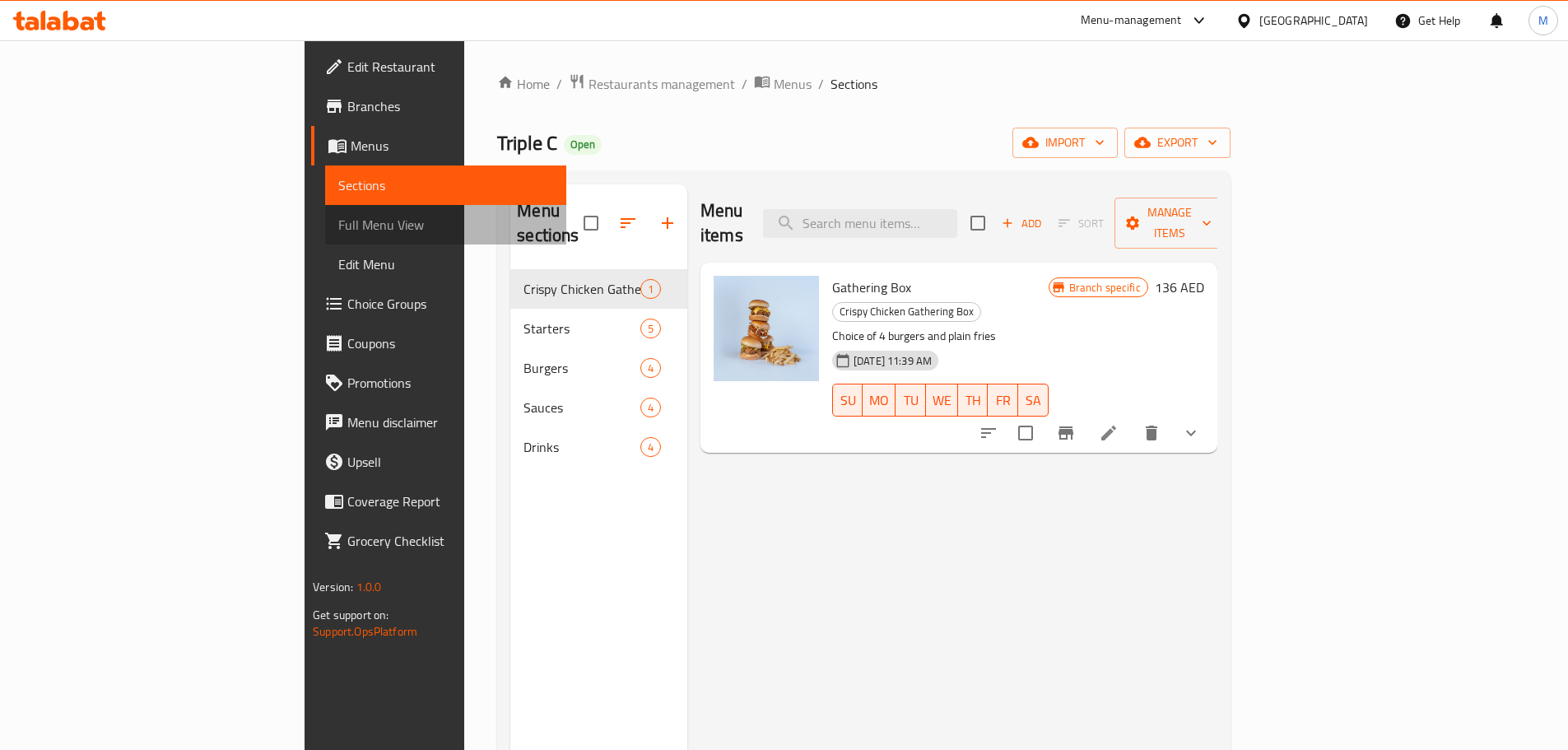
click at [338, 219] on span "Full Menu View" at bounding box center [446, 225] width 215 height 20
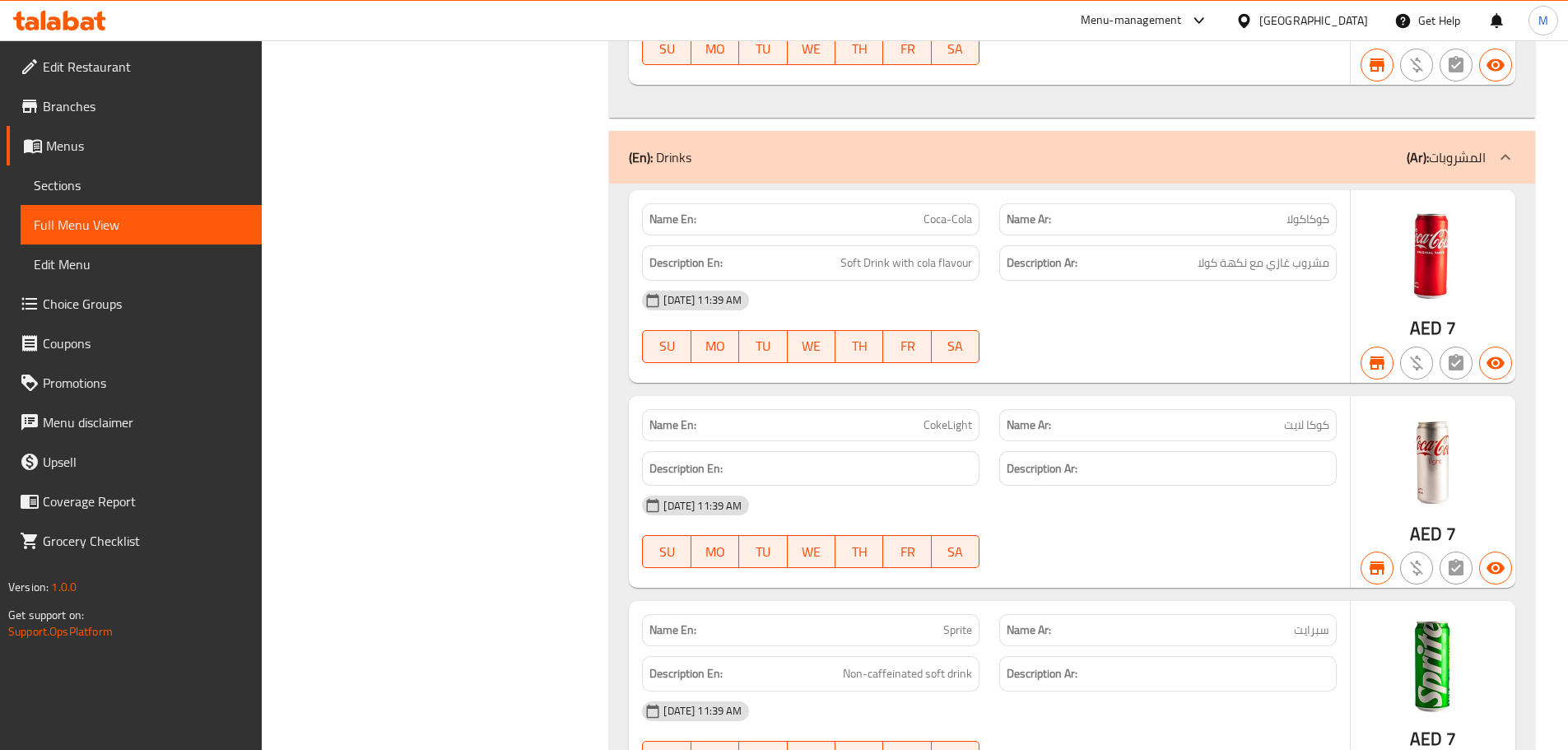
scroll to position [4513, 0]
